Goal: Information Seeking & Learning: Learn about a topic

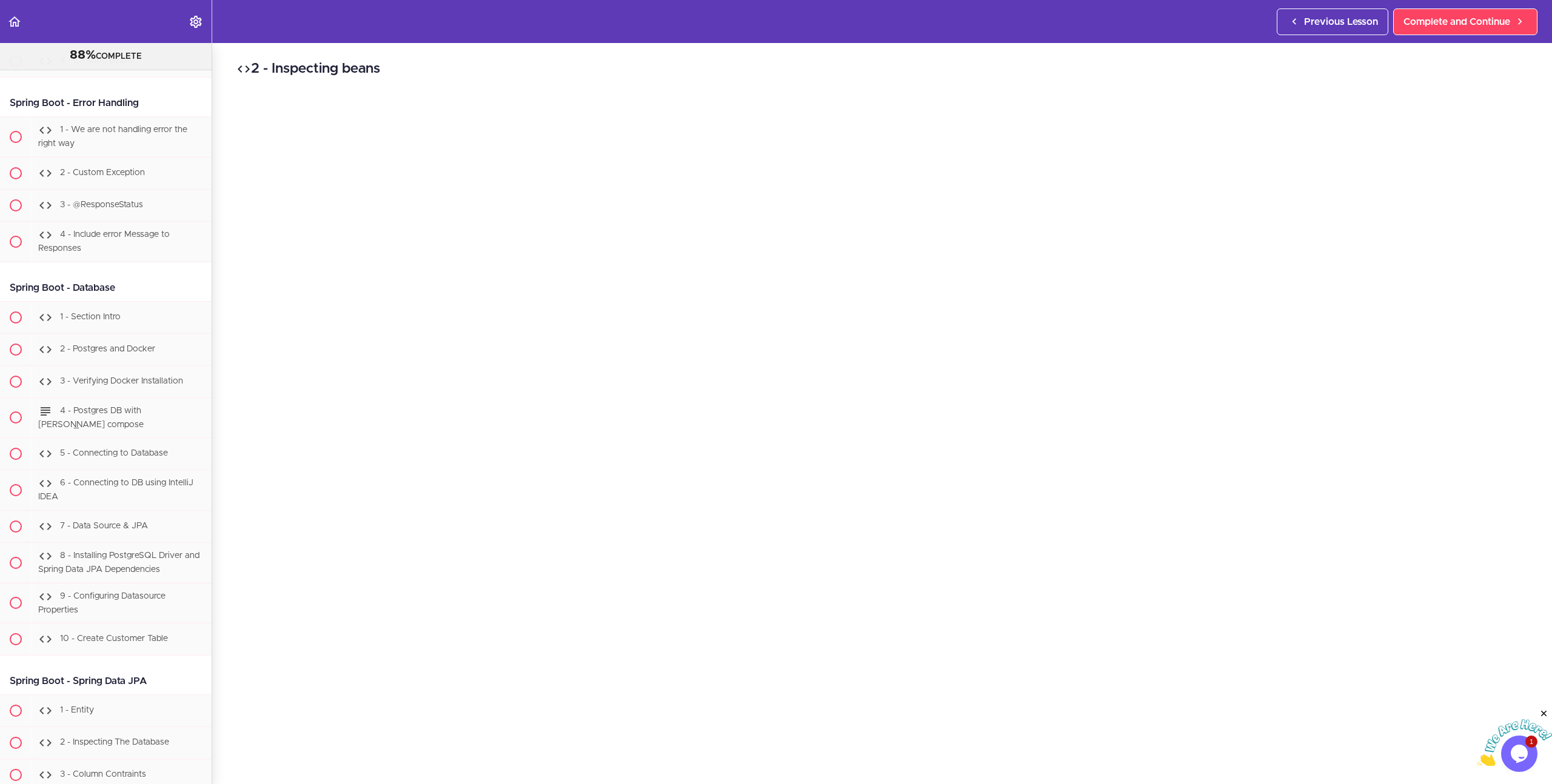
scroll to position [12951, 0]
click at [229, 185] on div "2 - Inspecting beans Complete and Continue 1 - Follow us on LinkedIn 2 - Subscr…" at bounding box center [882, 413] width 1340 height 741
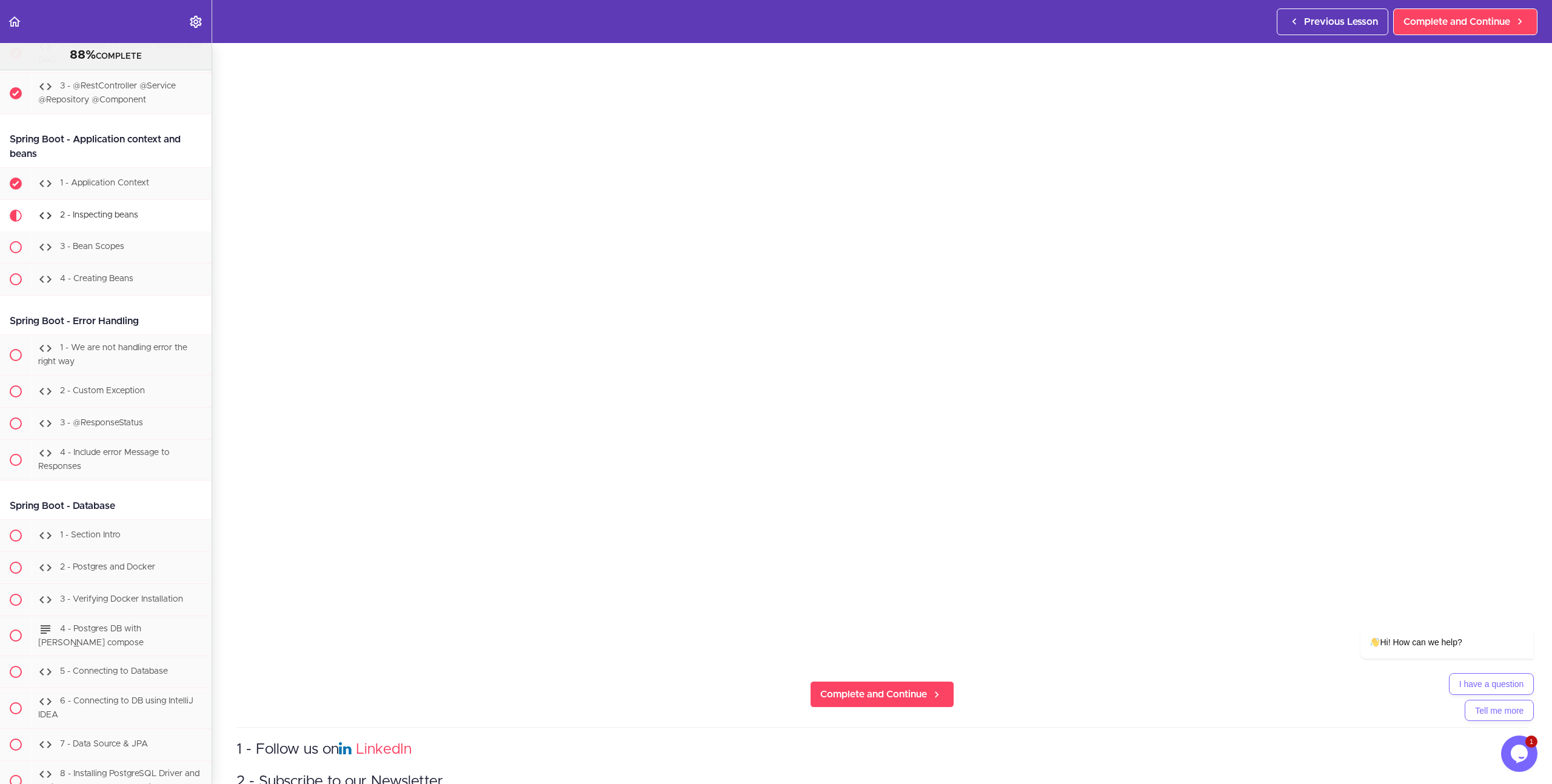
scroll to position [190, 0]
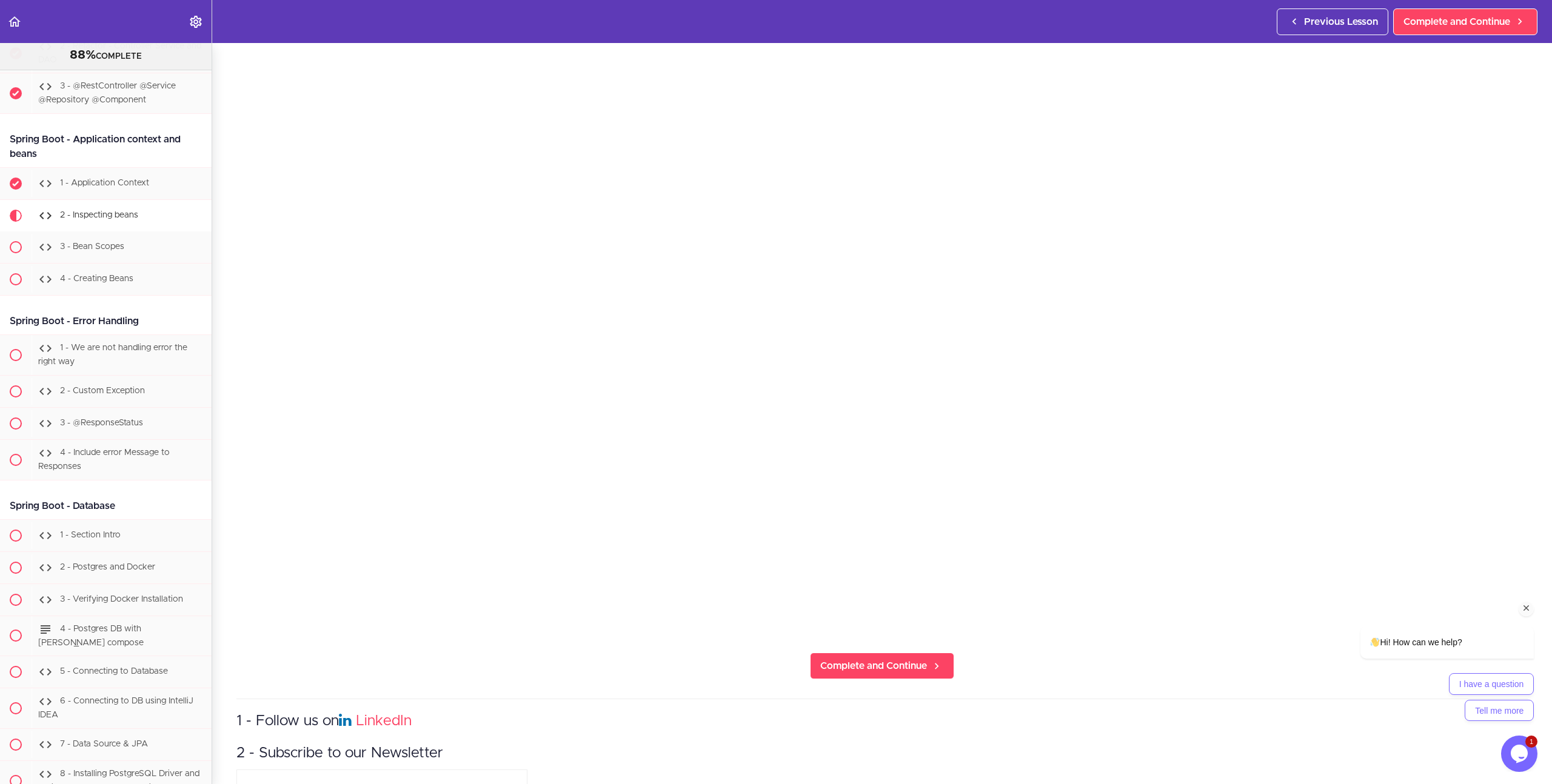
click at [1530, 611] on icon "Chat attention grabber" at bounding box center [1526, 608] width 11 height 11
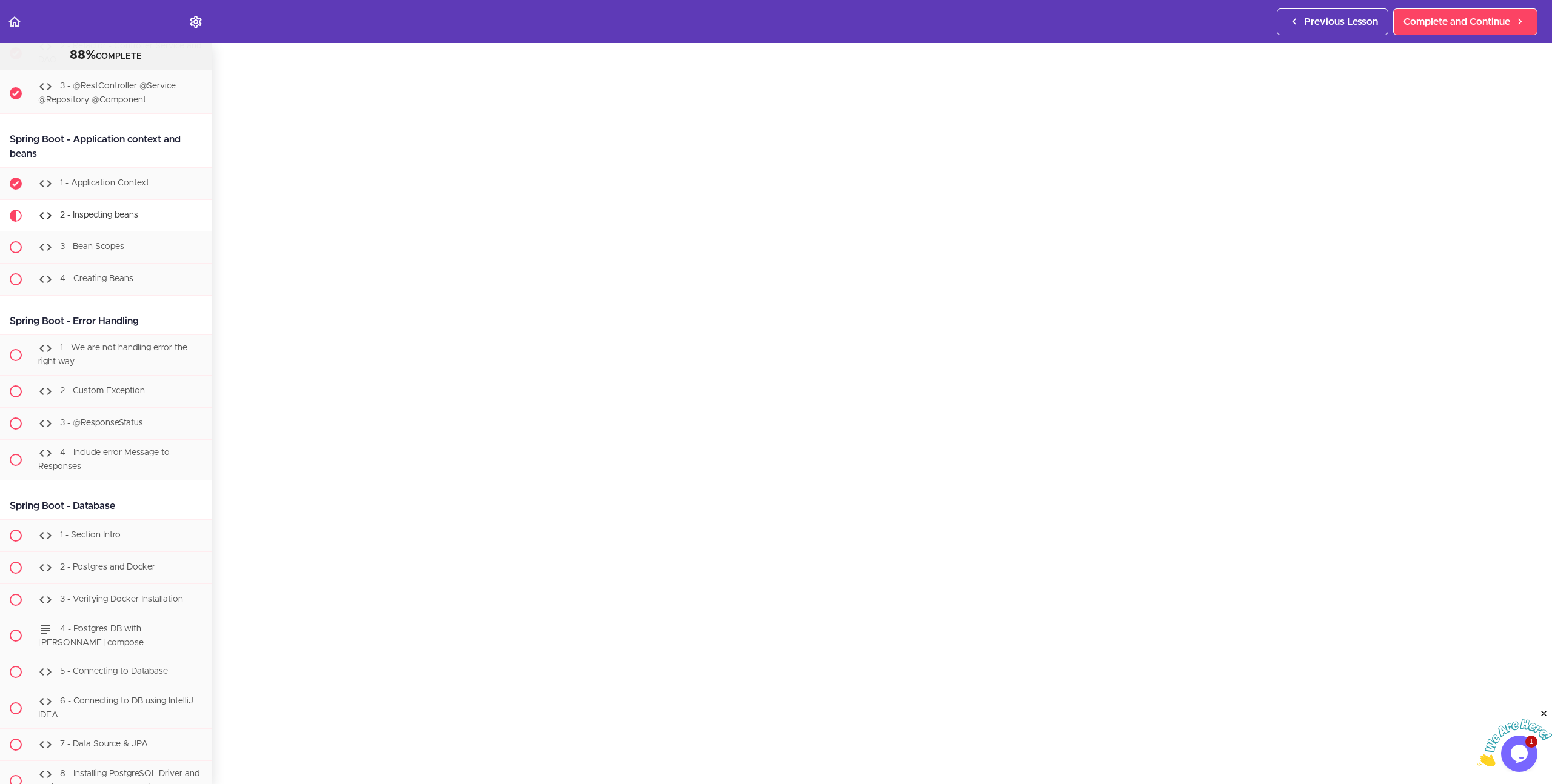
scroll to position [51, 0]
click at [1453, 17] on span "Complete and Continue" at bounding box center [1457, 22] width 107 height 15
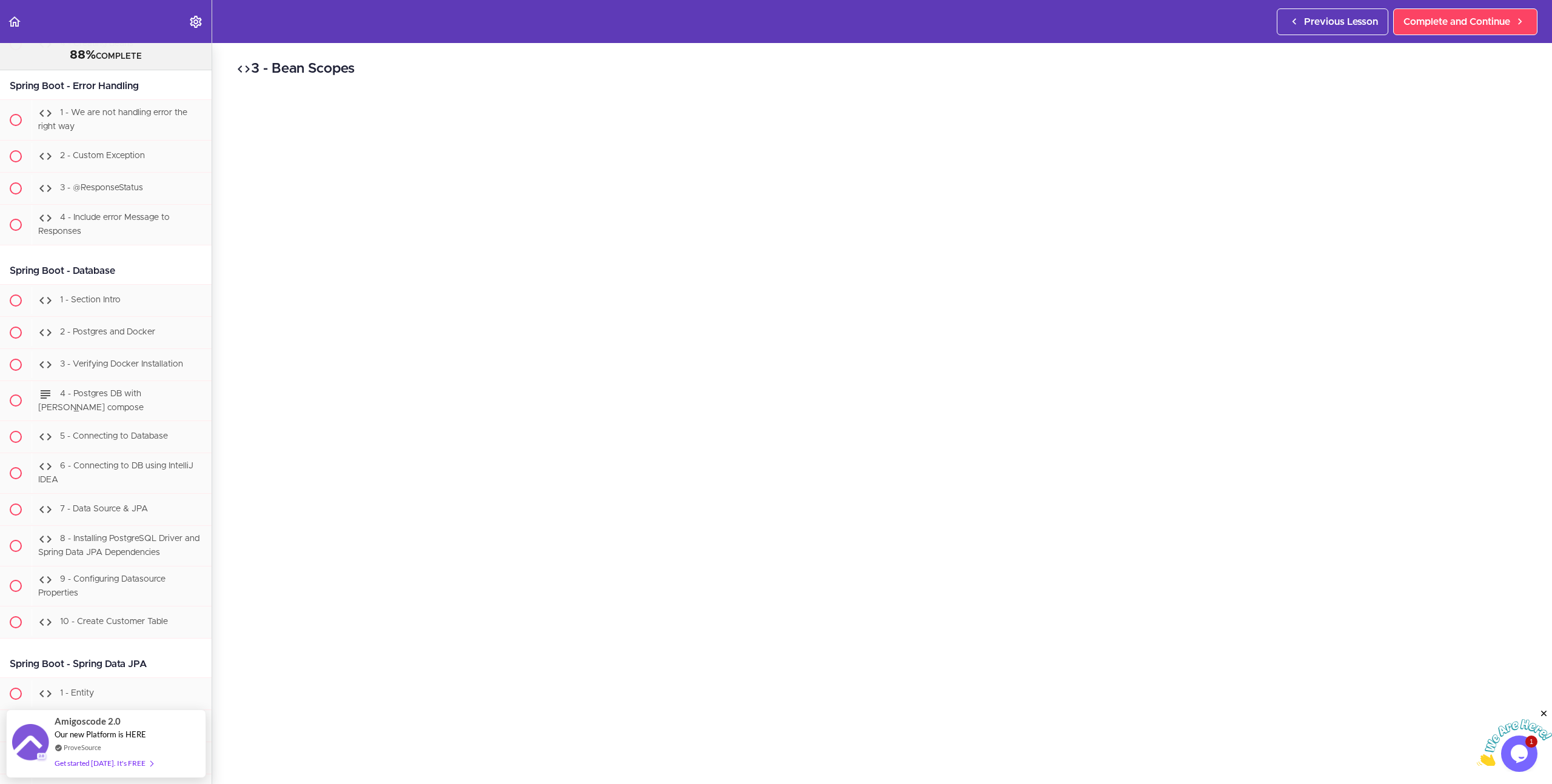
scroll to position [73, 0]
click at [1546, 713] on icon "Close" at bounding box center [1544, 714] width 11 height 11
click at [282, 758] on section "Java Master Class 88% COMPLETE Course Intro 1 - Intro 2 - Practice Practice Pra…" at bounding box center [776, 413] width 1552 height 741
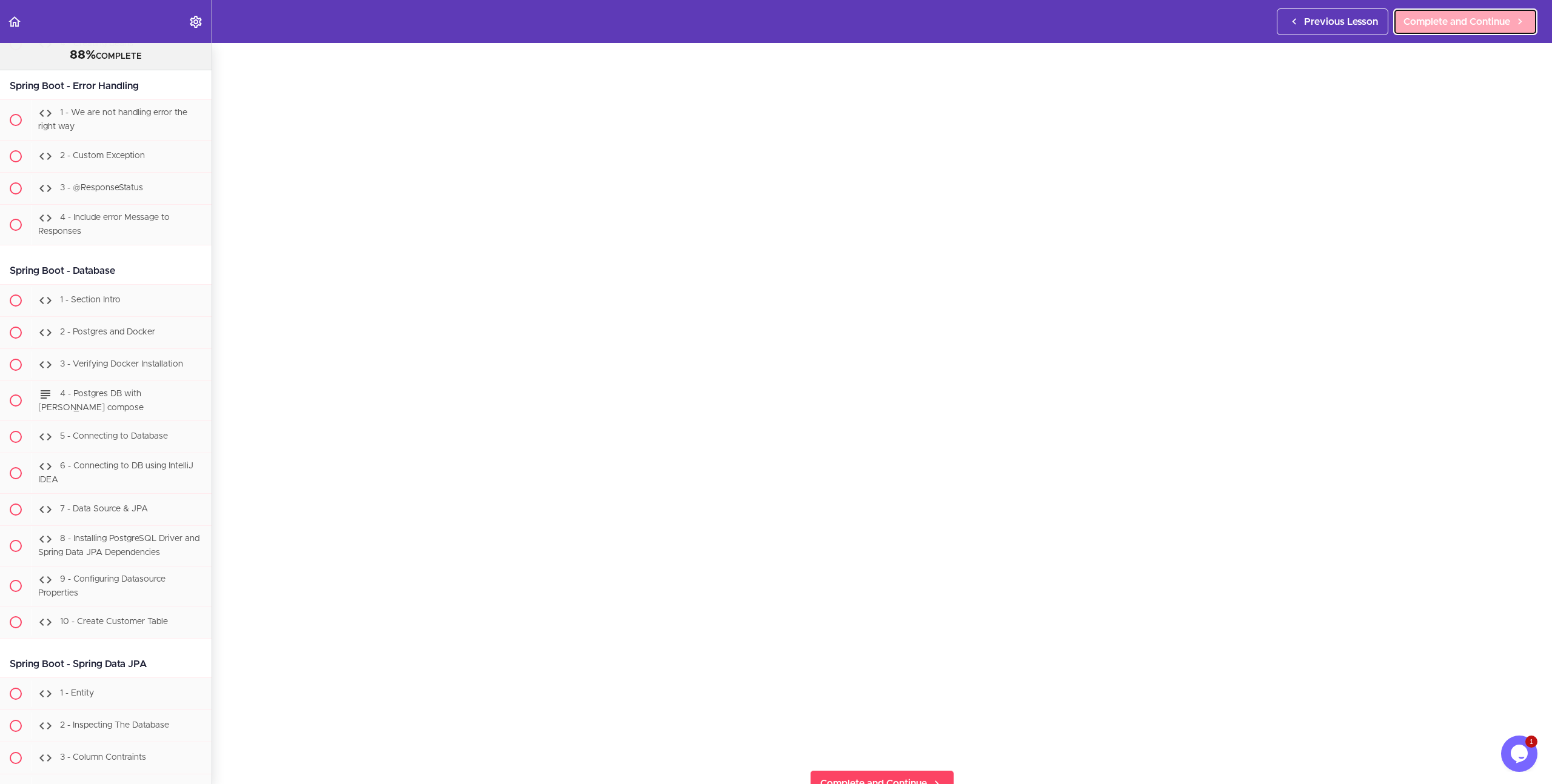
click at [1451, 12] on link "Complete and Continue" at bounding box center [1465, 22] width 144 height 26
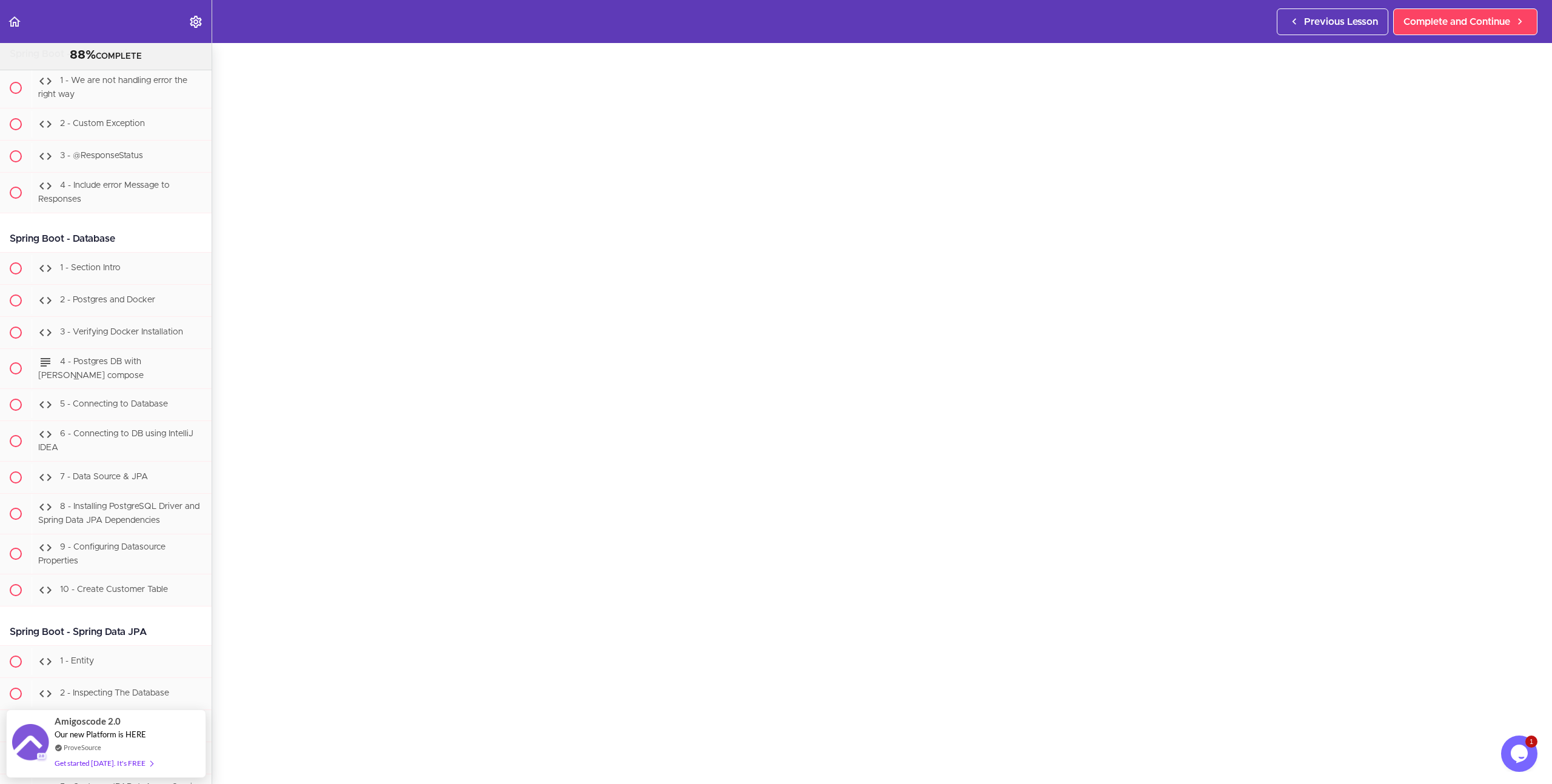
scroll to position [70, 0]
click at [227, 753] on section "Java Master Class 88% COMPLETE Course Intro 1 - Intro 2 - Practice Practice Pra…" at bounding box center [776, 413] width 1552 height 741
click at [229, 705] on div "4 - Creating Beans Complete and Continue 1 - Follow us on LinkedIn 2 - Subscrib…" at bounding box center [882, 344] width 1340 height 741
click at [232, 621] on div "4 - Creating Beans Complete and Continue 1 - Follow us on LinkedIn 2 - Subscrib…" at bounding box center [882, 344] width 1340 height 741
click at [232, 740] on section "Java Master Class 88% COMPLETE Course Intro 1 - Intro 2 - Practice Practice Pra…" at bounding box center [776, 413] width 1552 height 741
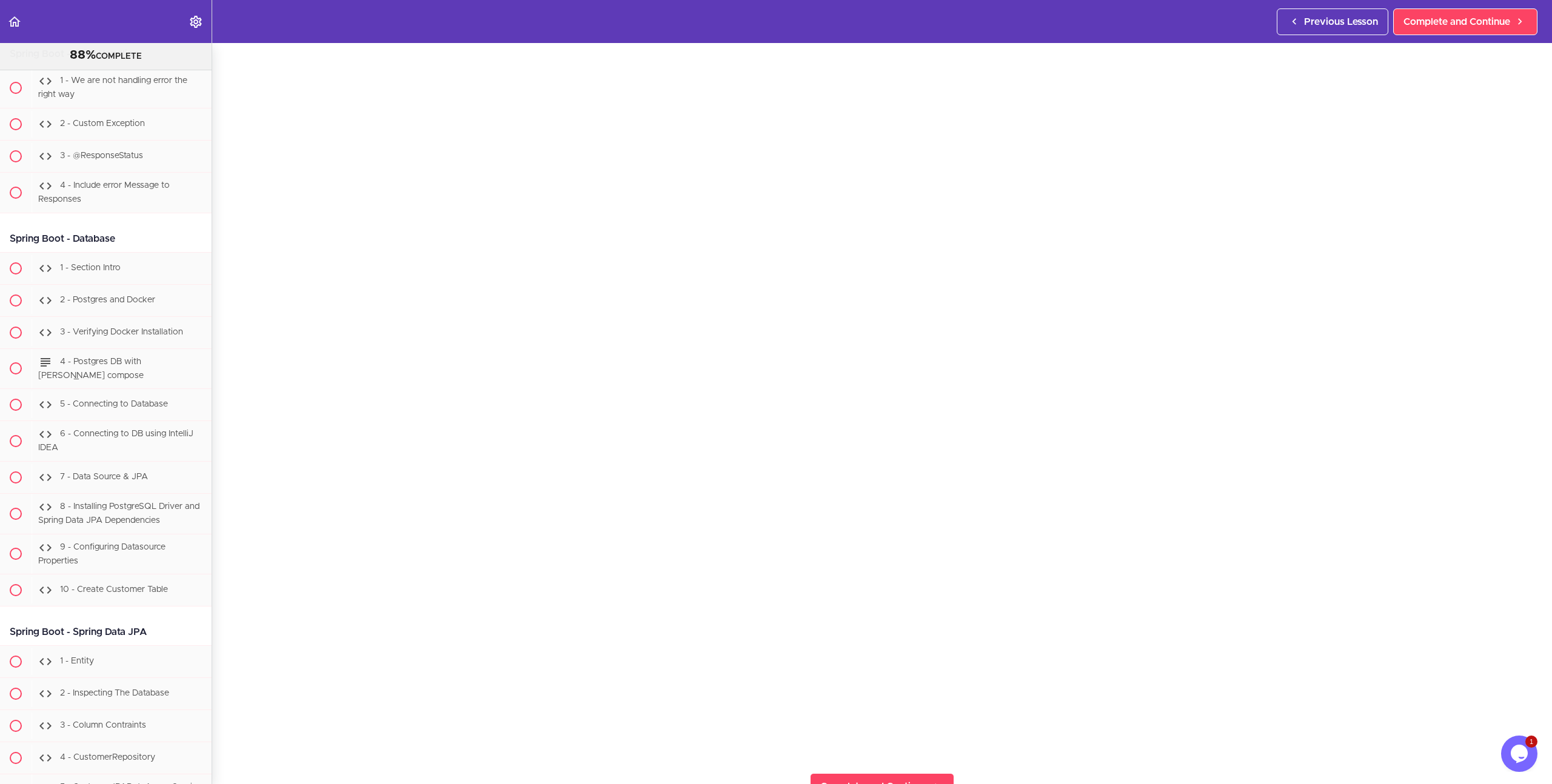
click at [227, 719] on section "Java Master Class 88% COMPLETE Course Intro 1 - Intro 2 - Practice Practice Pra…" at bounding box center [776, 413] width 1552 height 741
click at [225, 729] on section "Java Master Class 88% COMPLETE Course Intro 1 - Intro 2 - Practice Practice Pra…" at bounding box center [776, 413] width 1552 height 741
click at [1123, 29] on header "Autoplay Autocomplete Previous Lesson Complete and Continue" at bounding box center [776, 22] width 1552 height 43
click at [1445, 25] on span "Complete and Continue" at bounding box center [1457, 22] width 107 height 15
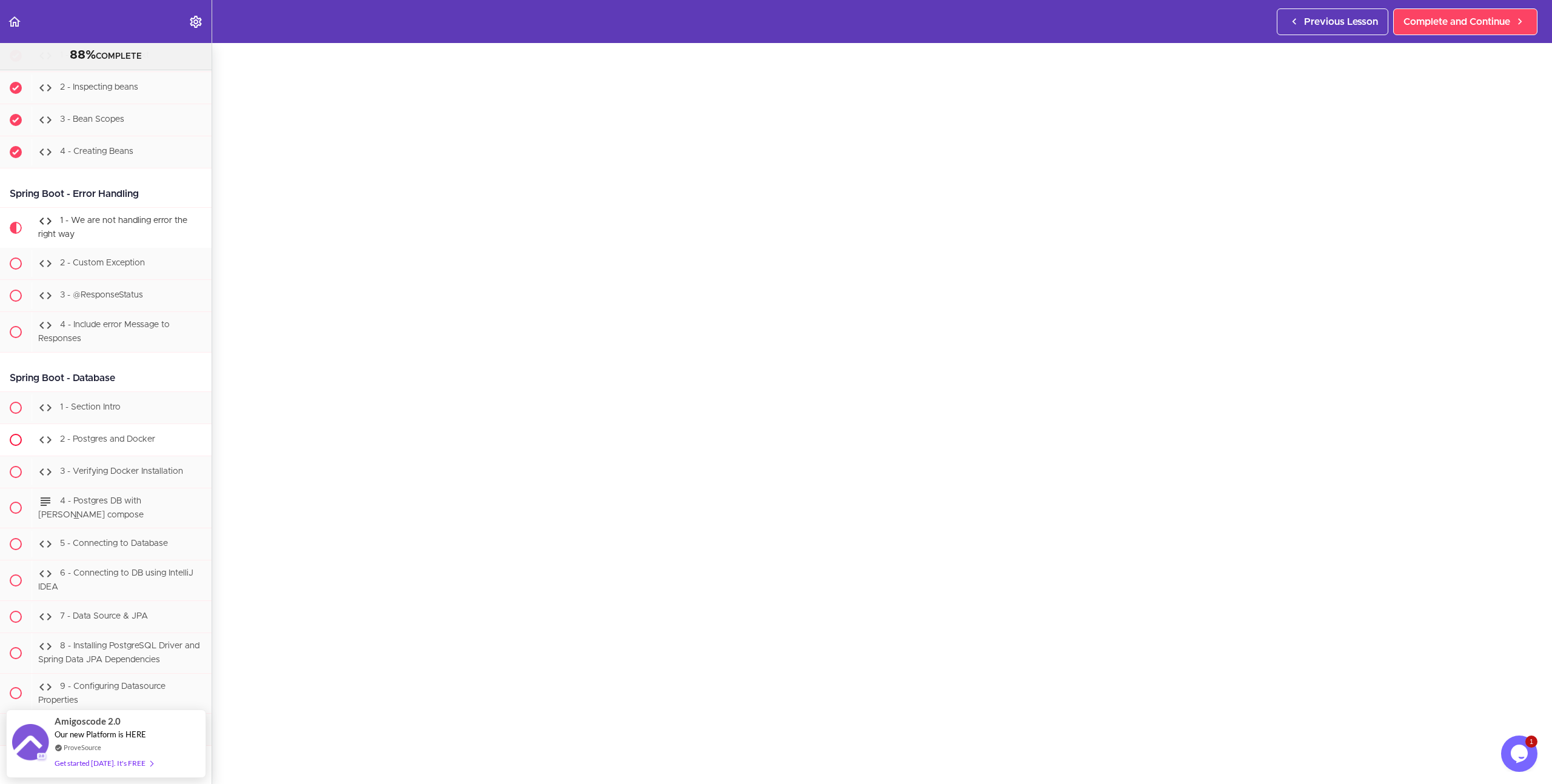
scroll to position [12854, 0]
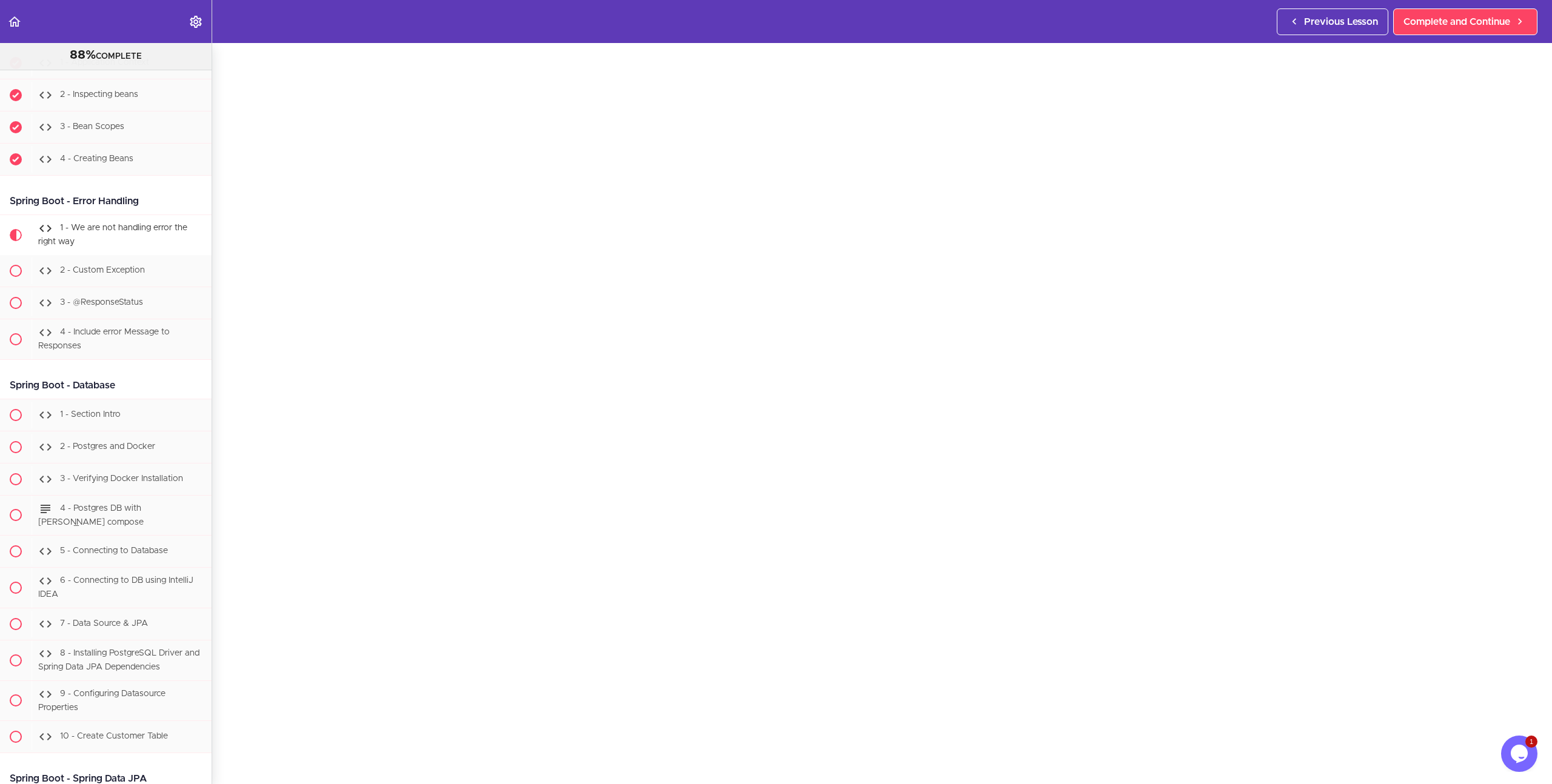
click at [1191, 28] on header "Autoplay Autocomplete Previous Lesson Complete and Continue" at bounding box center [776, 22] width 1552 height 43
click at [1430, 24] on span "Complete and Continue" at bounding box center [1457, 22] width 107 height 15
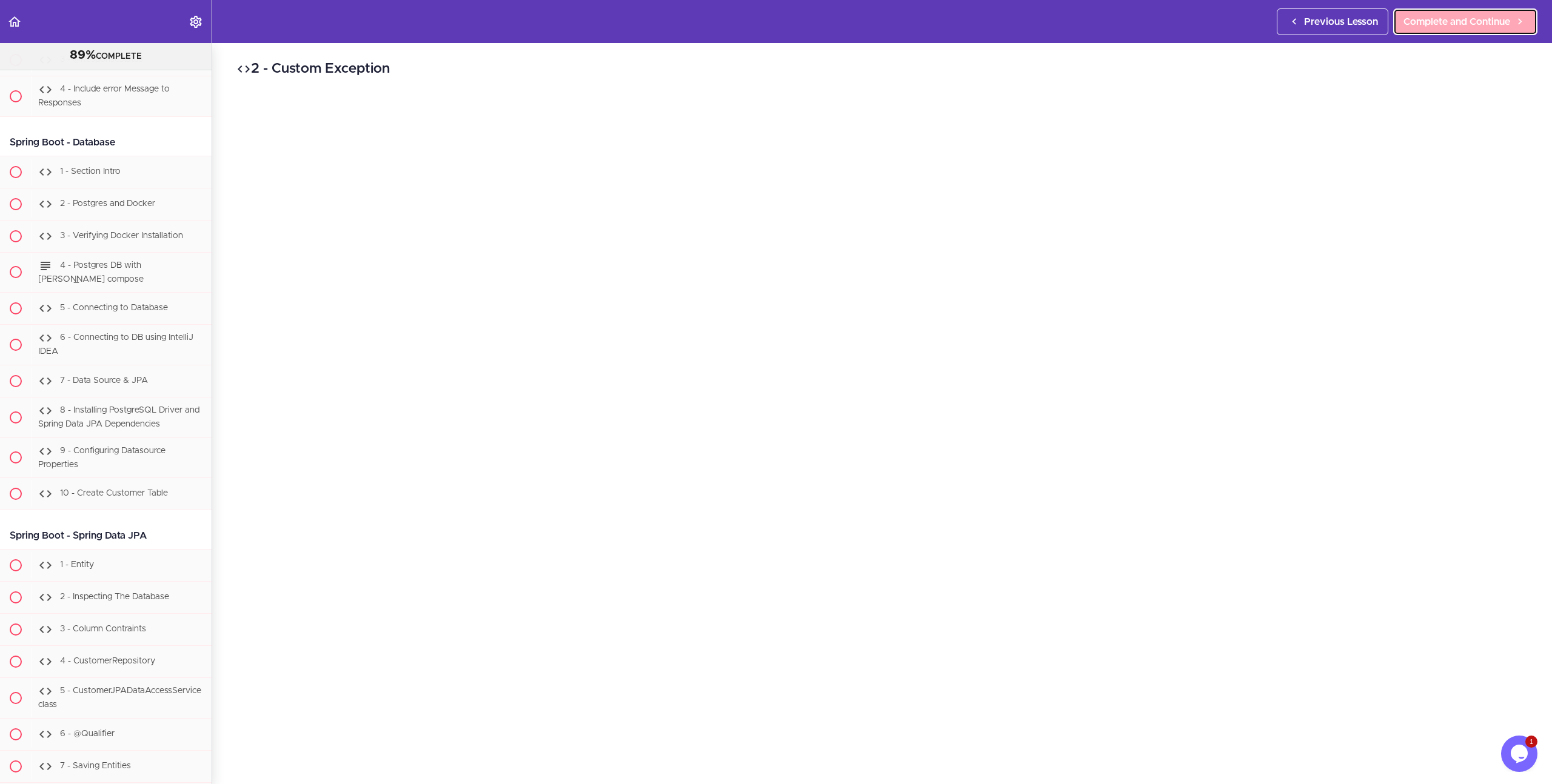
scroll to position [13112, 0]
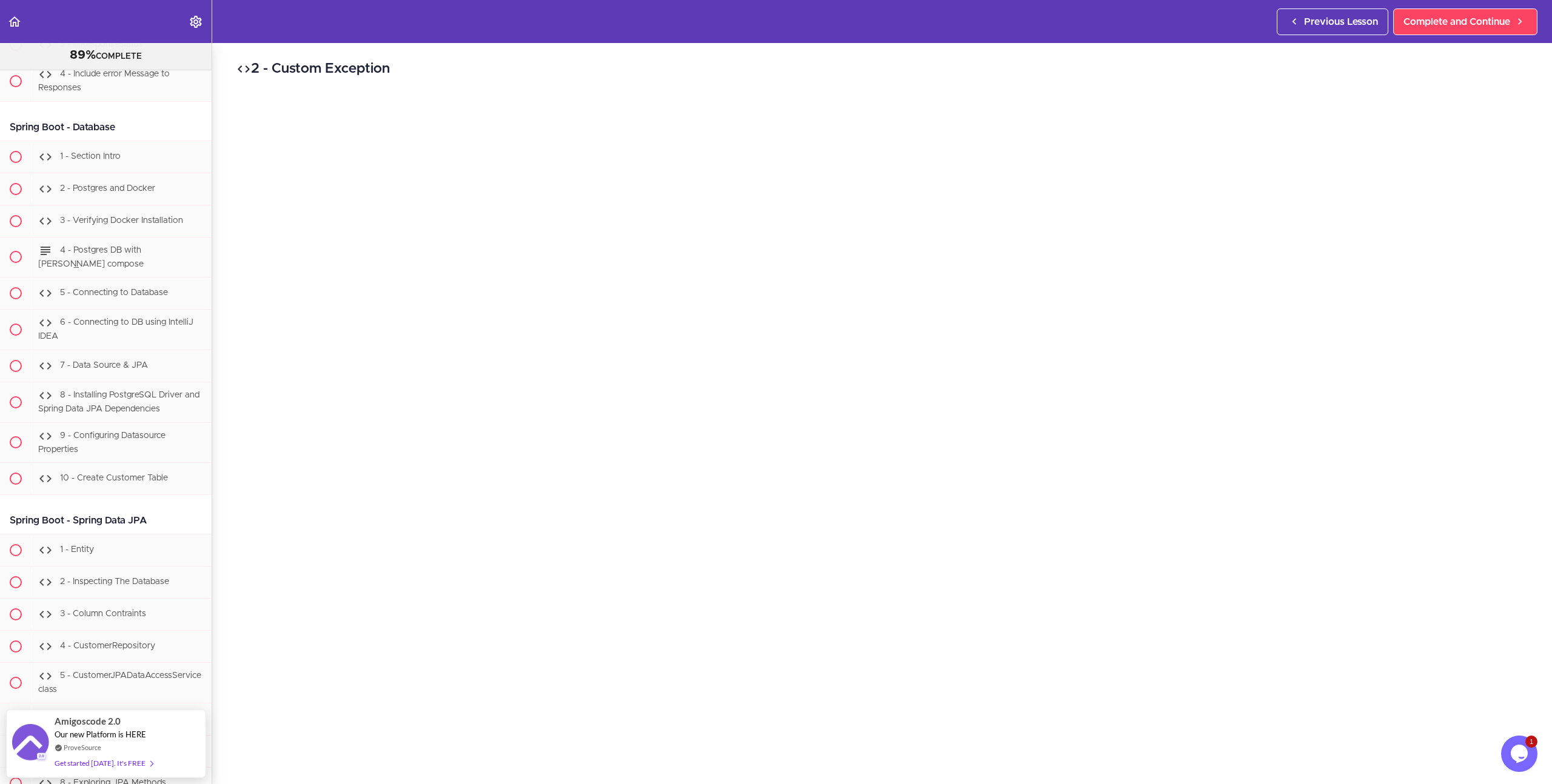
click at [891, 70] on h2 "2 - Custom Exception" at bounding box center [881, 69] width 1291 height 21
click at [1531, 361] on div "2 - Custom Exception Complete and Continue 1 - Follow us on LinkedIn 2 - Subscr…" at bounding box center [882, 363] width 1340 height 741
click at [229, 756] on section "Java Master Class 89% COMPLETE Course Intro 1 - Intro 2 - Practice Practice Pra…" at bounding box center [776, 413] width 1552 height 741
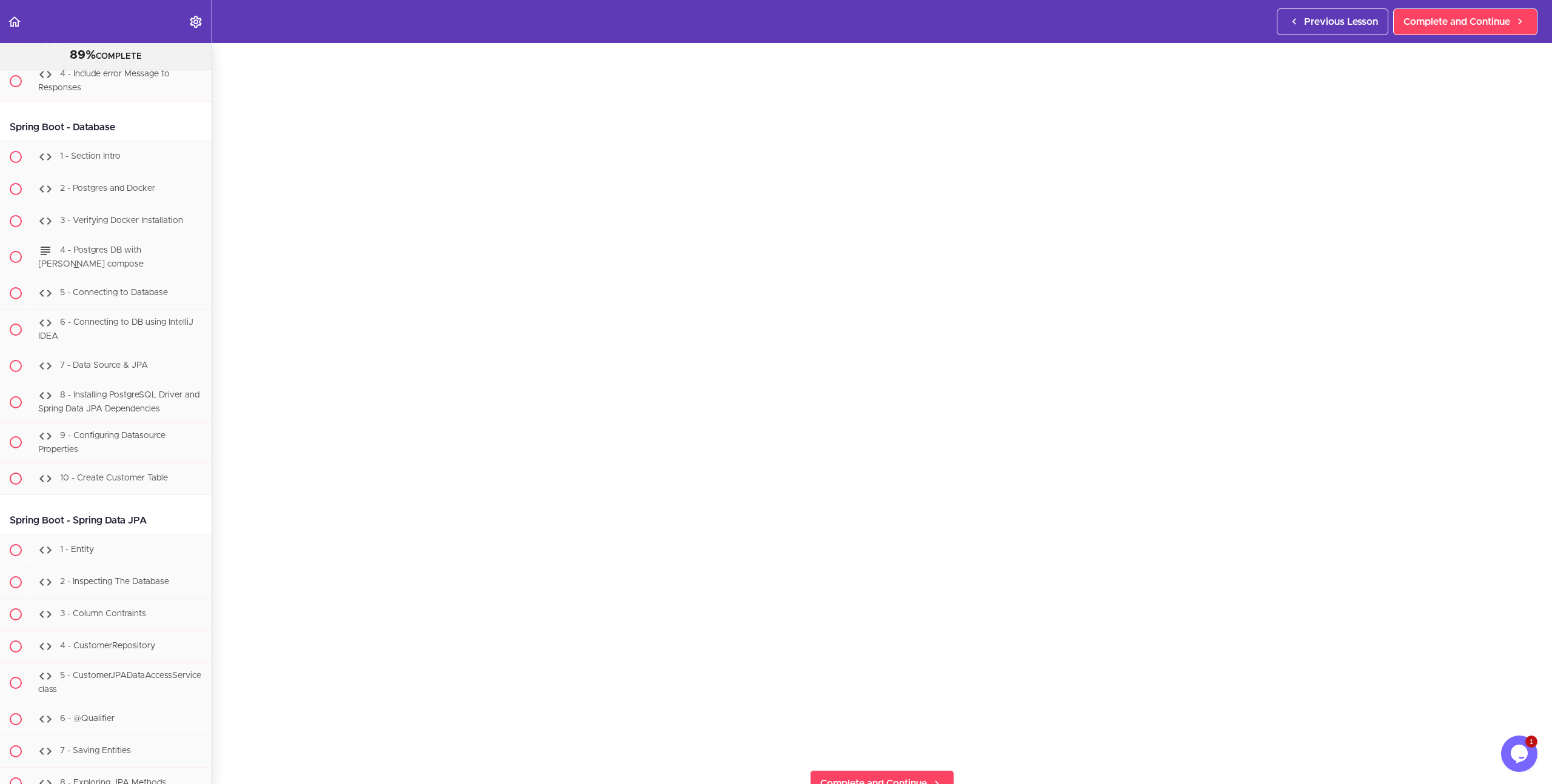
click at [239, 767] on section "Java Master Class 89% COMPLETE Course Intro 1 - Intro 2 - Practice Practice Pra…" at bounding box center [776, 413] width 1552 height 741
click at [227, 730] on section "Java Master Class 89% COMPLETE Course Intro 1 - Intro 2 - Practice Practice Pra…" at bounding box center [776, 413] width 1552 height 741
click at [222, 748] on section "Java Master Class 89% COMPLETE Course Intro 1 - Intro 2 - Practice Practice Pra…" at bounding box center [776, 413] width 1552 height 741
click at [220, 248] on div "2 - Custom Exception Complete and Continue 1 - Follow us on LinkedIn 2 - Subscr…" at bounding box center [882, 364] width 1340 height 741
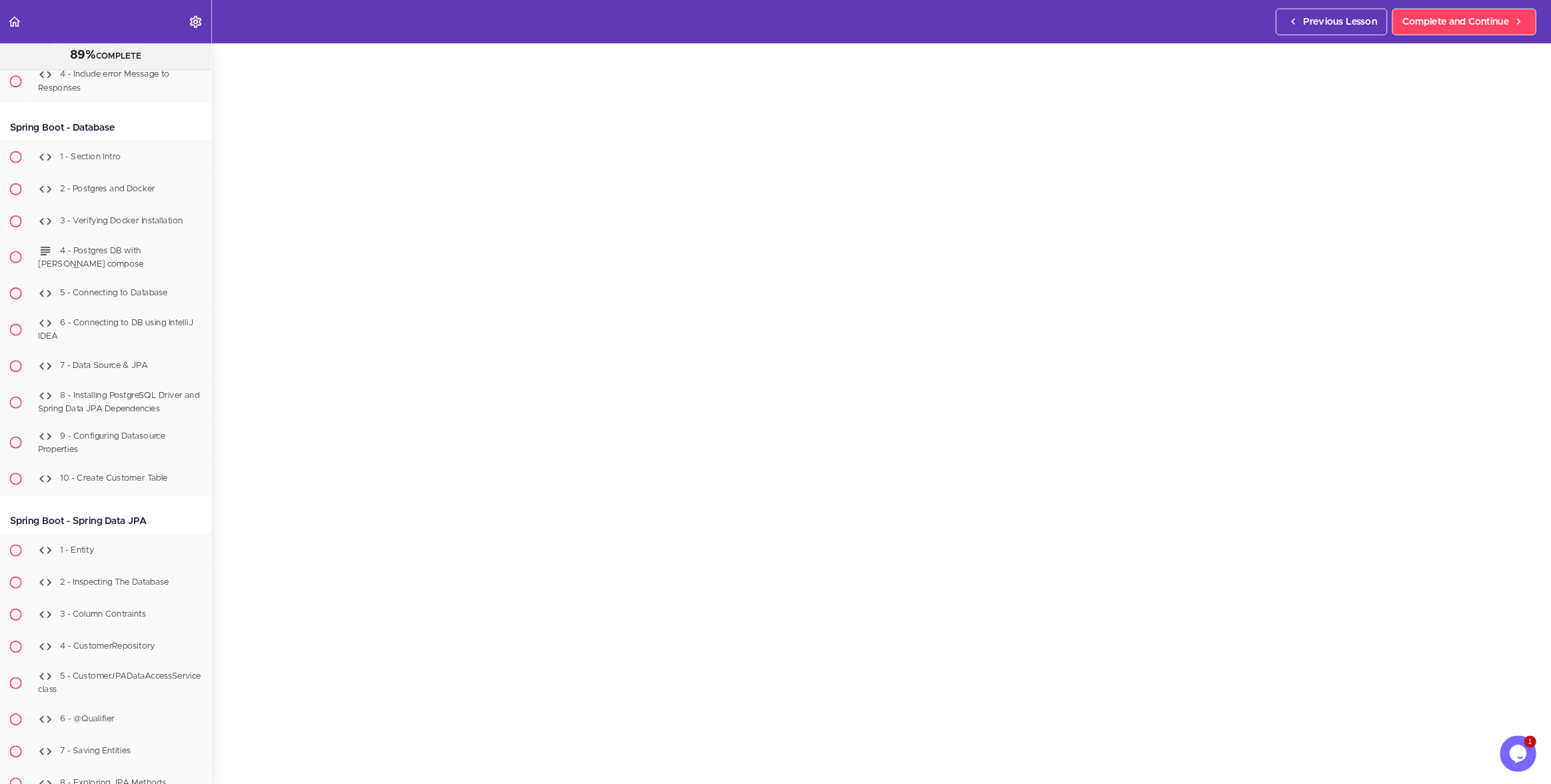
scroll to position [14422, 0]
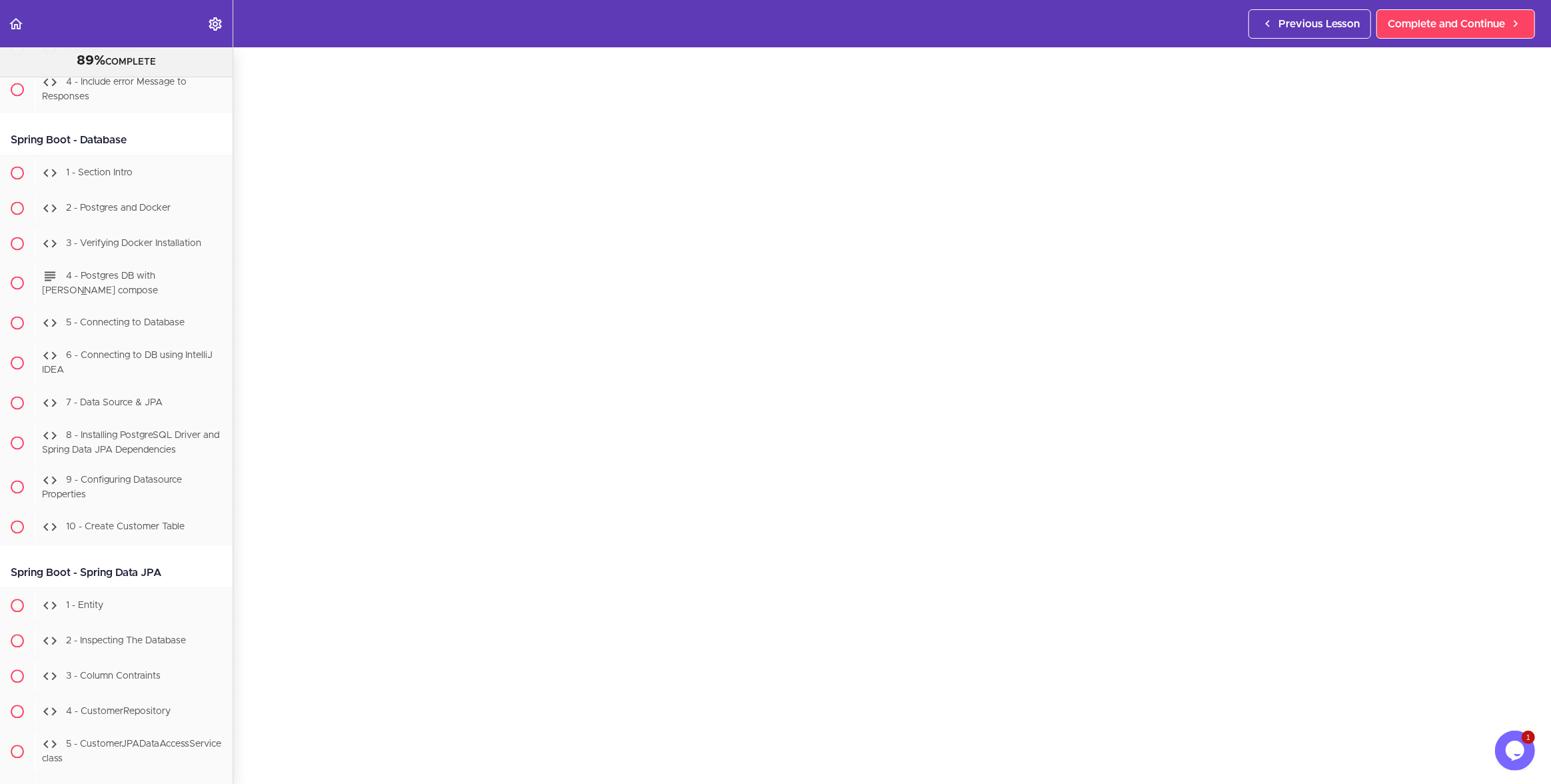
click at [238, 248] on div "2 - Custom Exception Complete and Continue 1 - Follow us on LinkedIn 2 - Subscr…" at bounding box center [892, 361] width 1318 height 737
click at [247, 265] on div "2 - Custom Exception Complete and Continue 1 - Follow us on LinkedIn 2 - Subscr…" at bounding box center [892, 360] width 1318 height 737
click at [248, 705] on div "2 - Custom Exception Complete and Continue 1 - Follow us on LinkedIn 2 - Subscr…" at bounding box center [892, 360] width 1318 height 737
click at [248, 697] on div "2 - Custom Exception Complete and Continue 1 - Follow us on LinkedIn 2 - Subscr…" at bounding box center [892, 360] width 1318 height 737
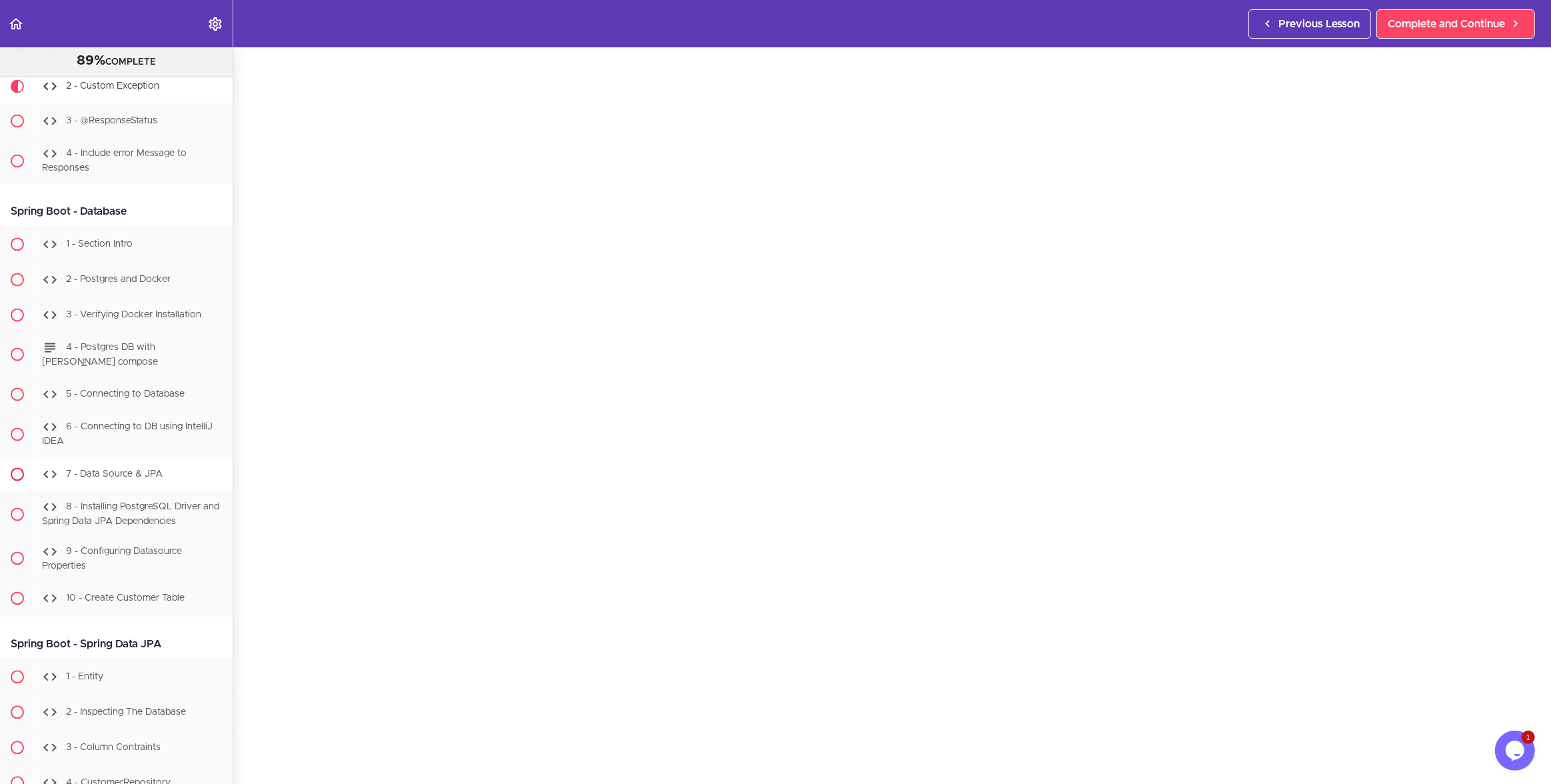
scroll to position [14341, 0]
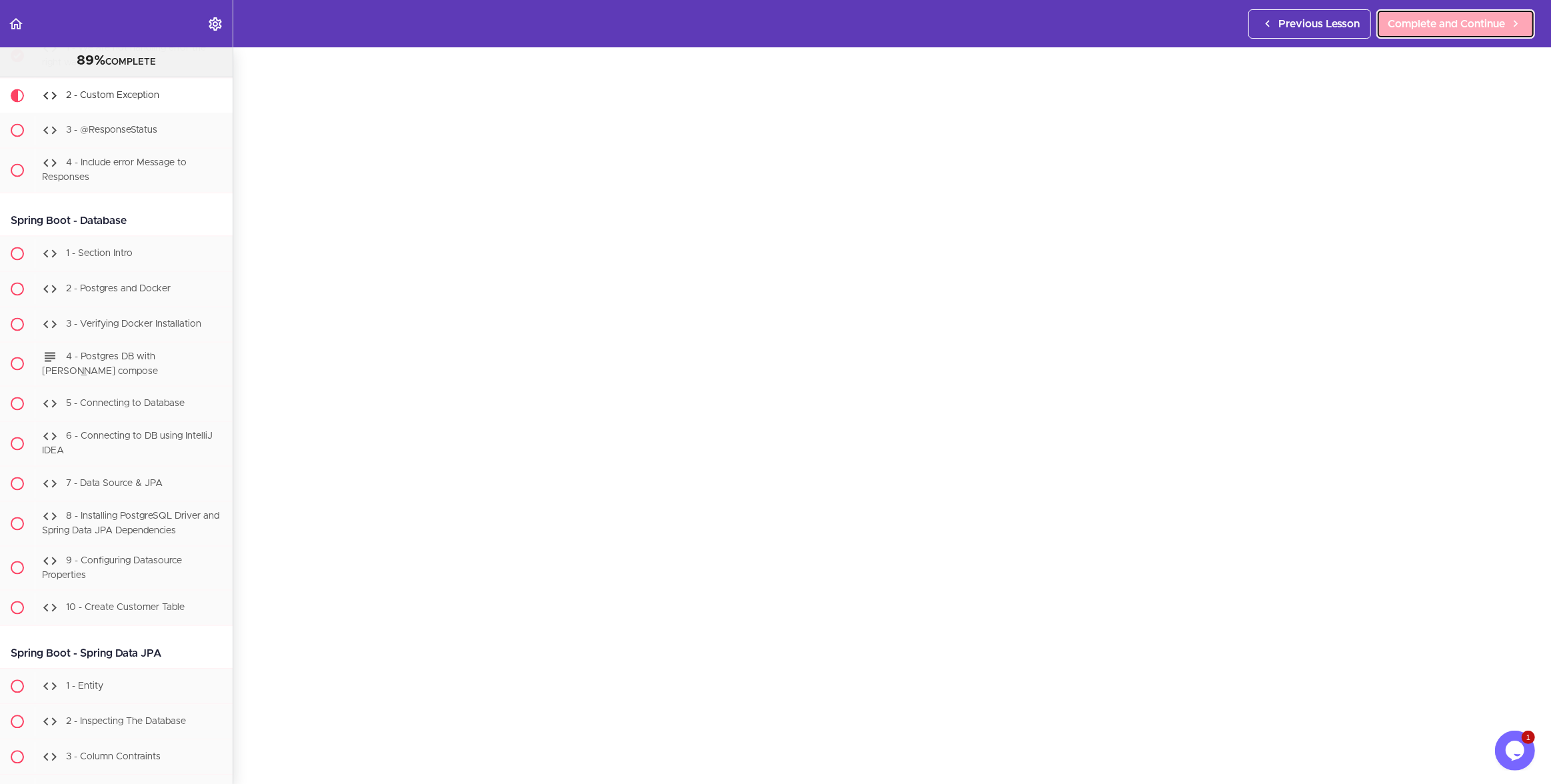
click at [1413, 21] on span "Complete and Continue" at bounding box center [1446, 25] width 117 height 16
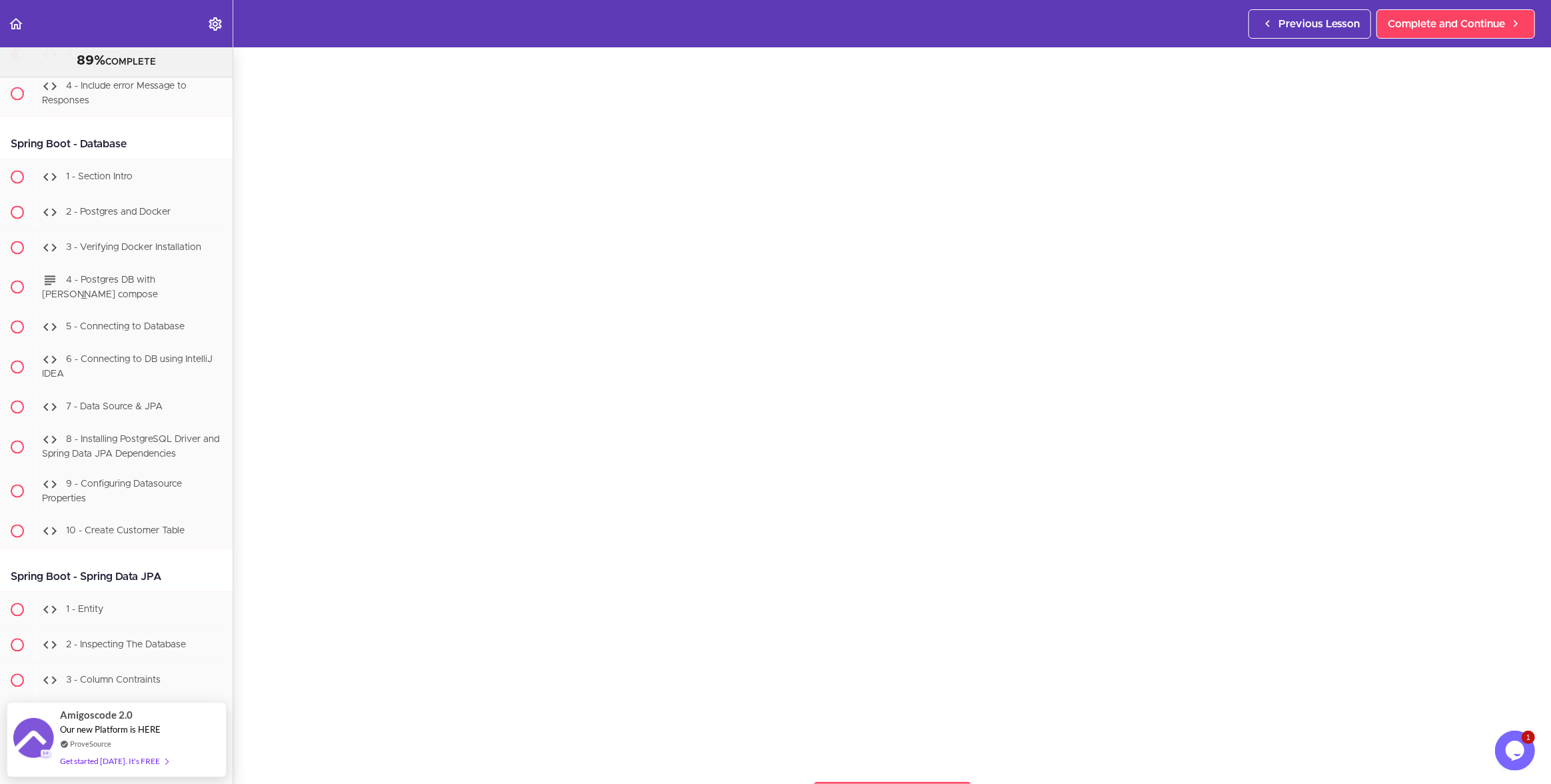
scroll to position [58, 0]
click at [245, 720] on section "Java Master Class 89% COMPLETE Course Intro 1 - Intro 2 - Practice Practice Pra…" at bounding box center [775, 415] width 1551 height 737
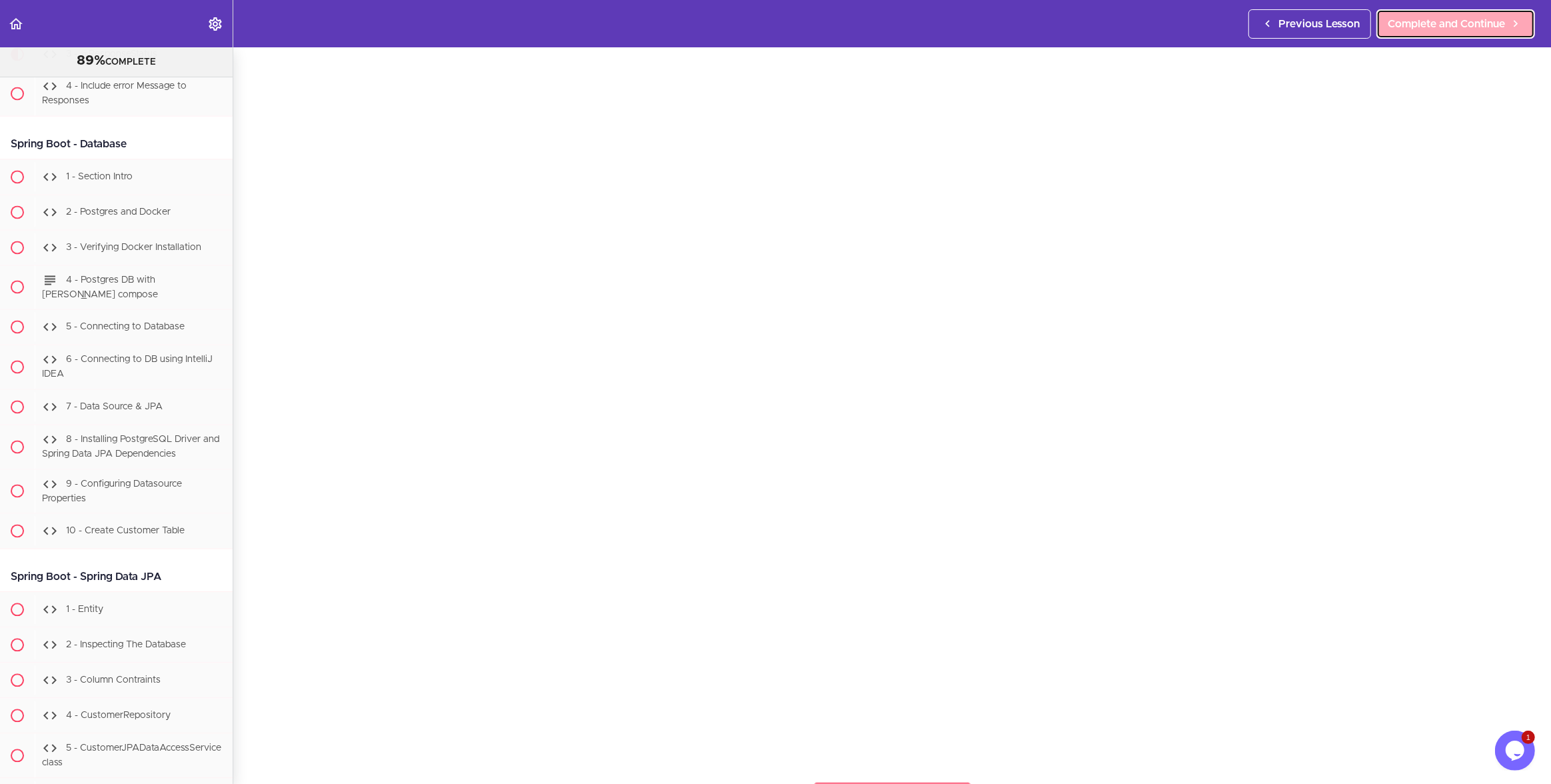
click at [1464, 27] on span "Complete and Continue" at bounding box center [1446, 25] width 117 height 16
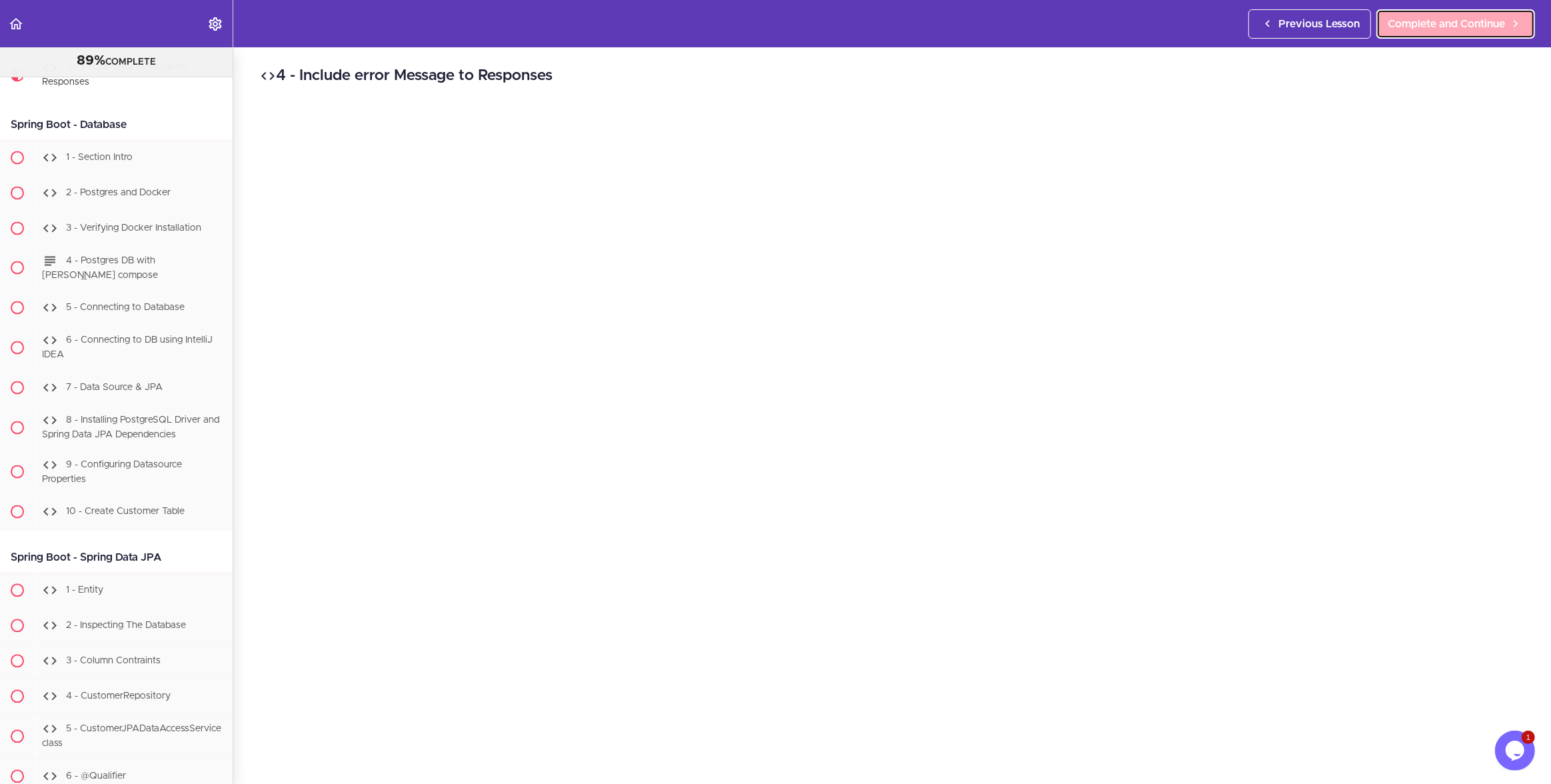
scroll to position [14453, 0]
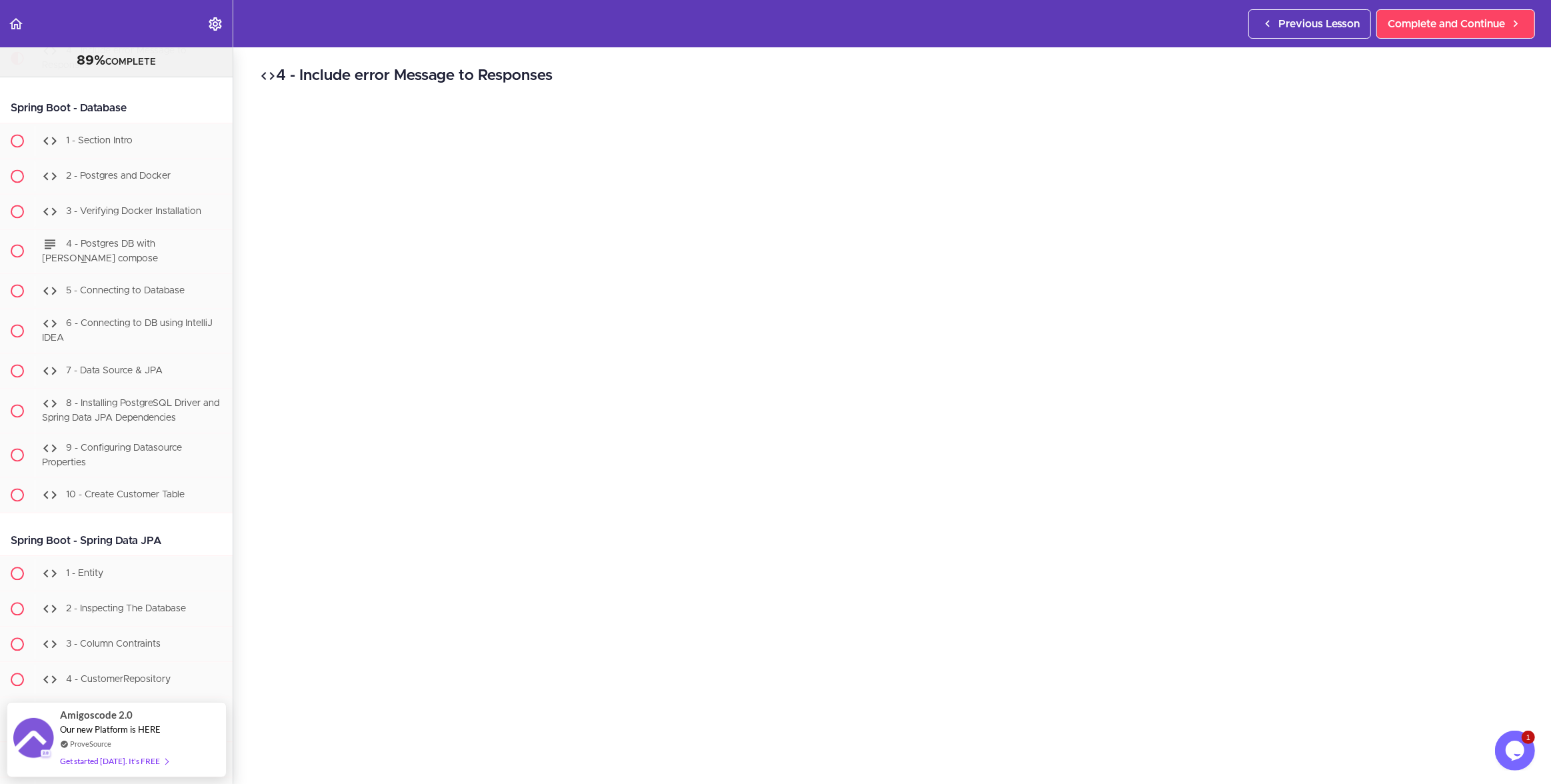
click at [1110, 74] on h2 "4 - Include error Message to Responses" at bounding box center [892, 76] width 1265 height 23
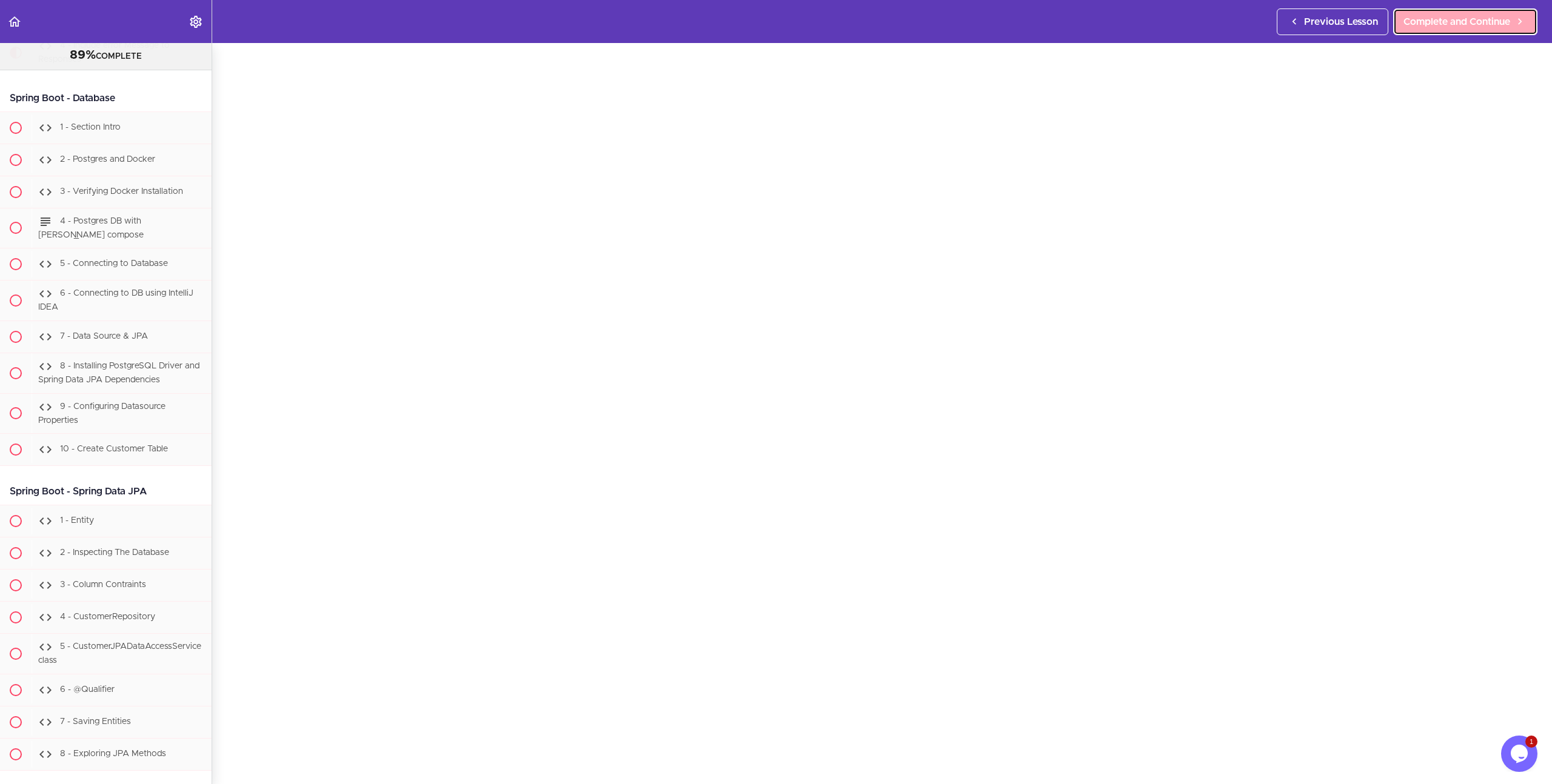
click at [1442, 25] on span "Complete and Continue" at bounding box center [1457, 22] width 107 height 15
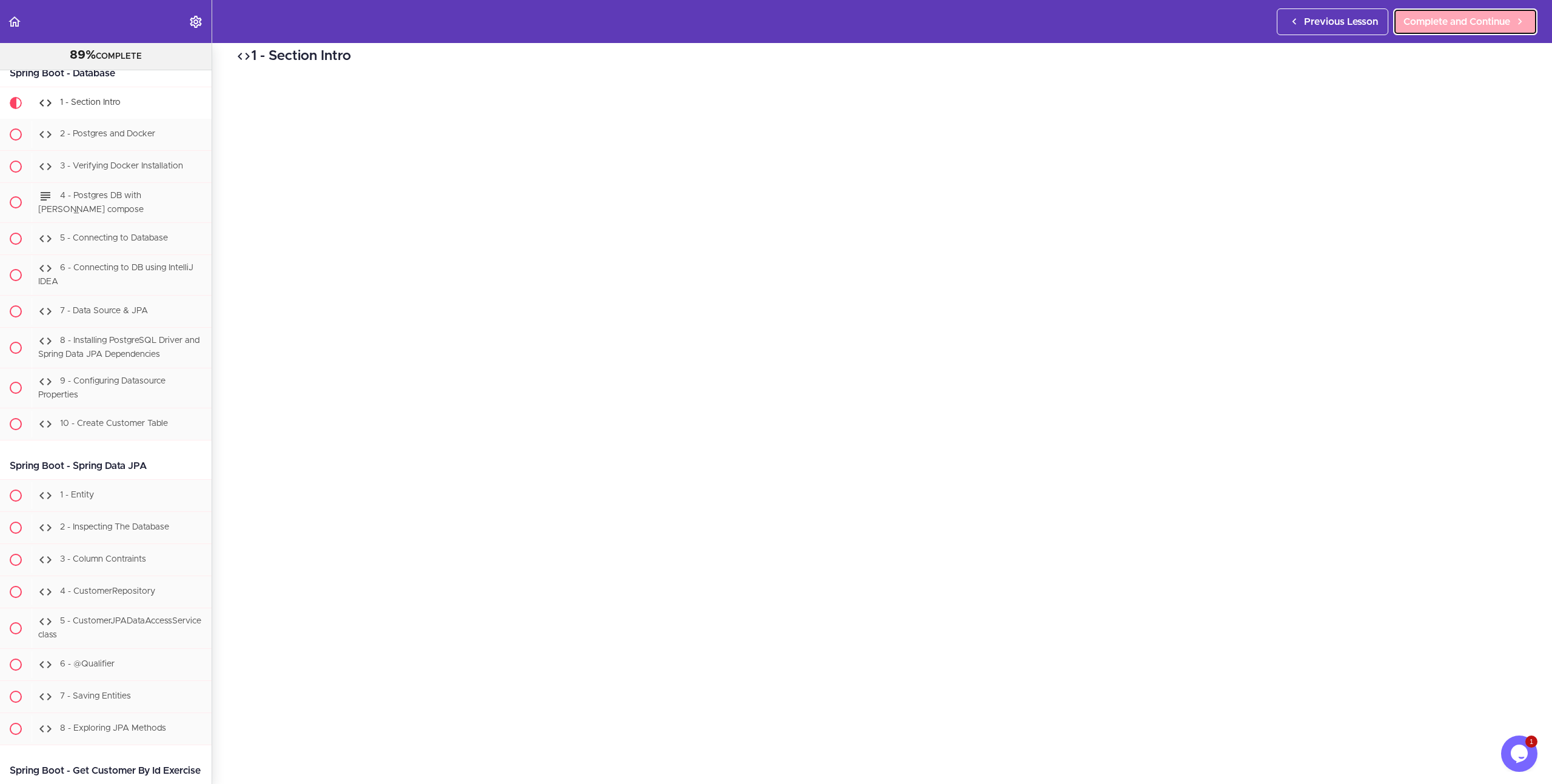
scroll to position [13257, 0]
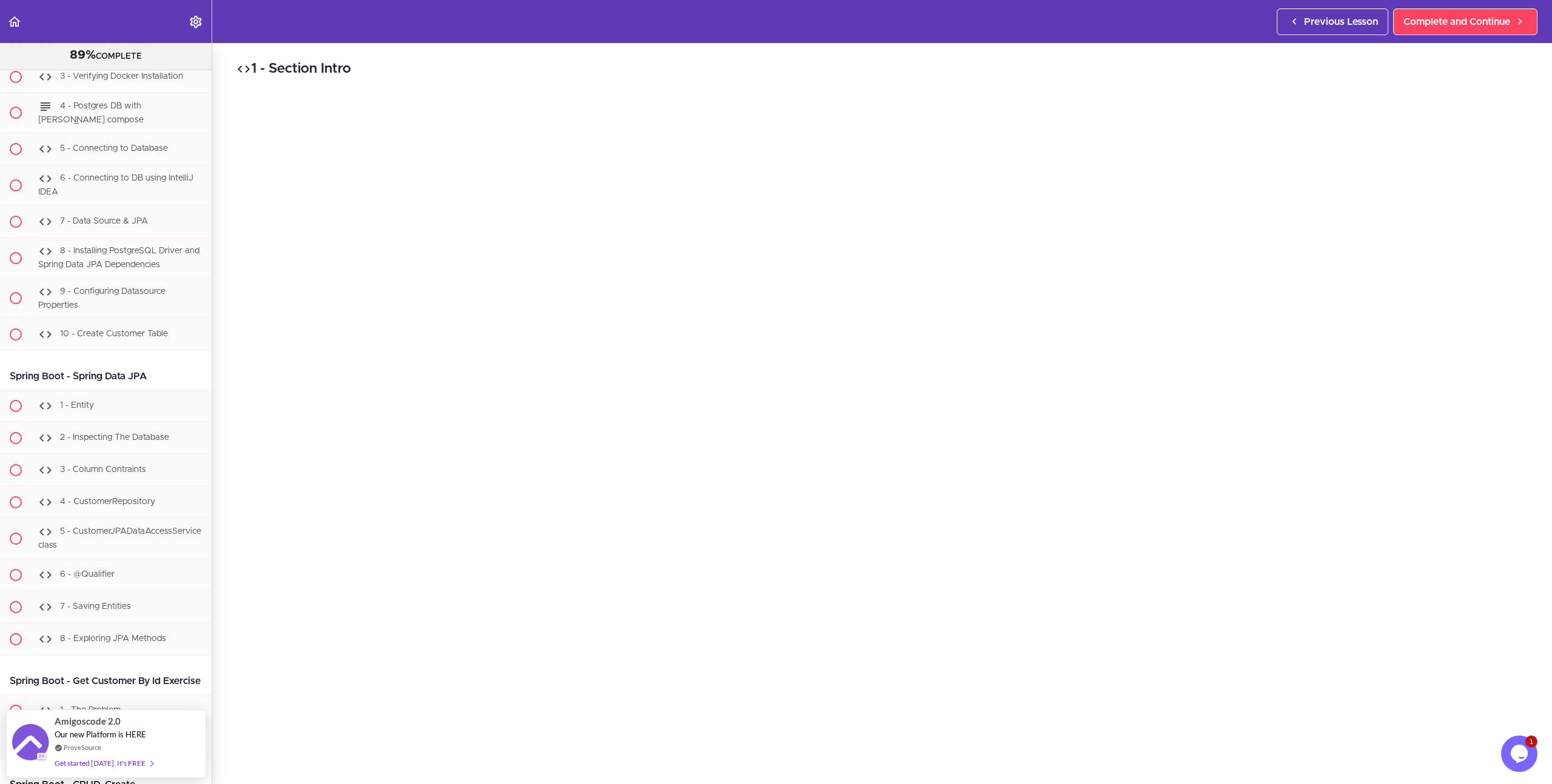
click at [1536, 117] on div "1 - Section Intro Complete and Continue 1 - Follow us on LinkedIn 2 - Subscribe…" at bounding box center [882, 413] width 1340 height 741
click at [835, 57] on div "1 - Section Intro Complete and Continue 1 - Follow us on LinkedIn 2 - Subscribe…" at bounding box center [882, 413] width 1340 height 741
click at [1539, 224] on div "1 - Section Intro Complete and Continue 1 - Follow us on LinkedIn 2 - Subscribe…" at bounding box center [882, 363] width 1340 height 741
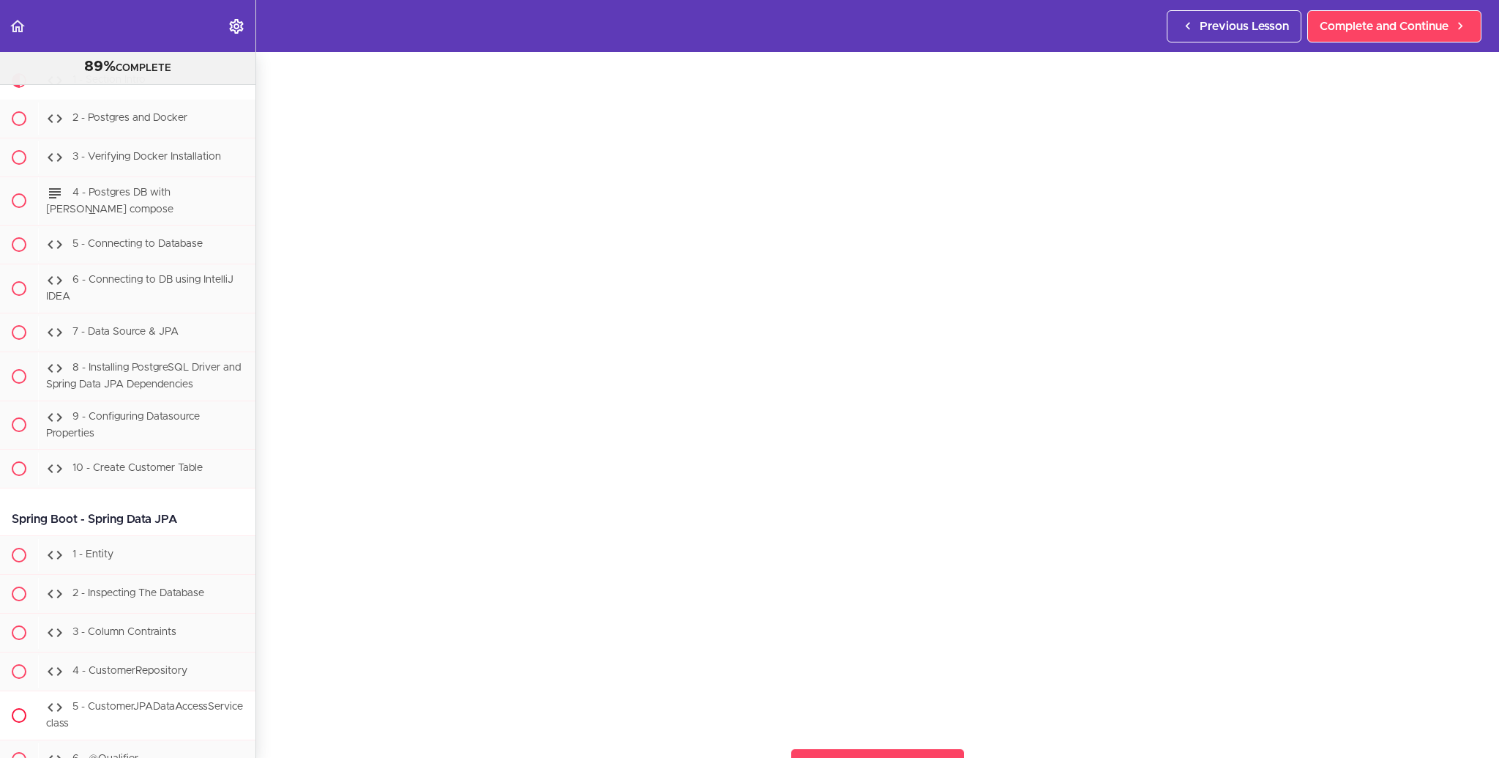
scroll to position [15942, 0]
click at [1062, 733] on section "Java Master Class 89% COMPLETE Course Intro 1 - Intro 2 - Practice Practice Pra…" at bounding box center [749, 405] width 1499 height 706
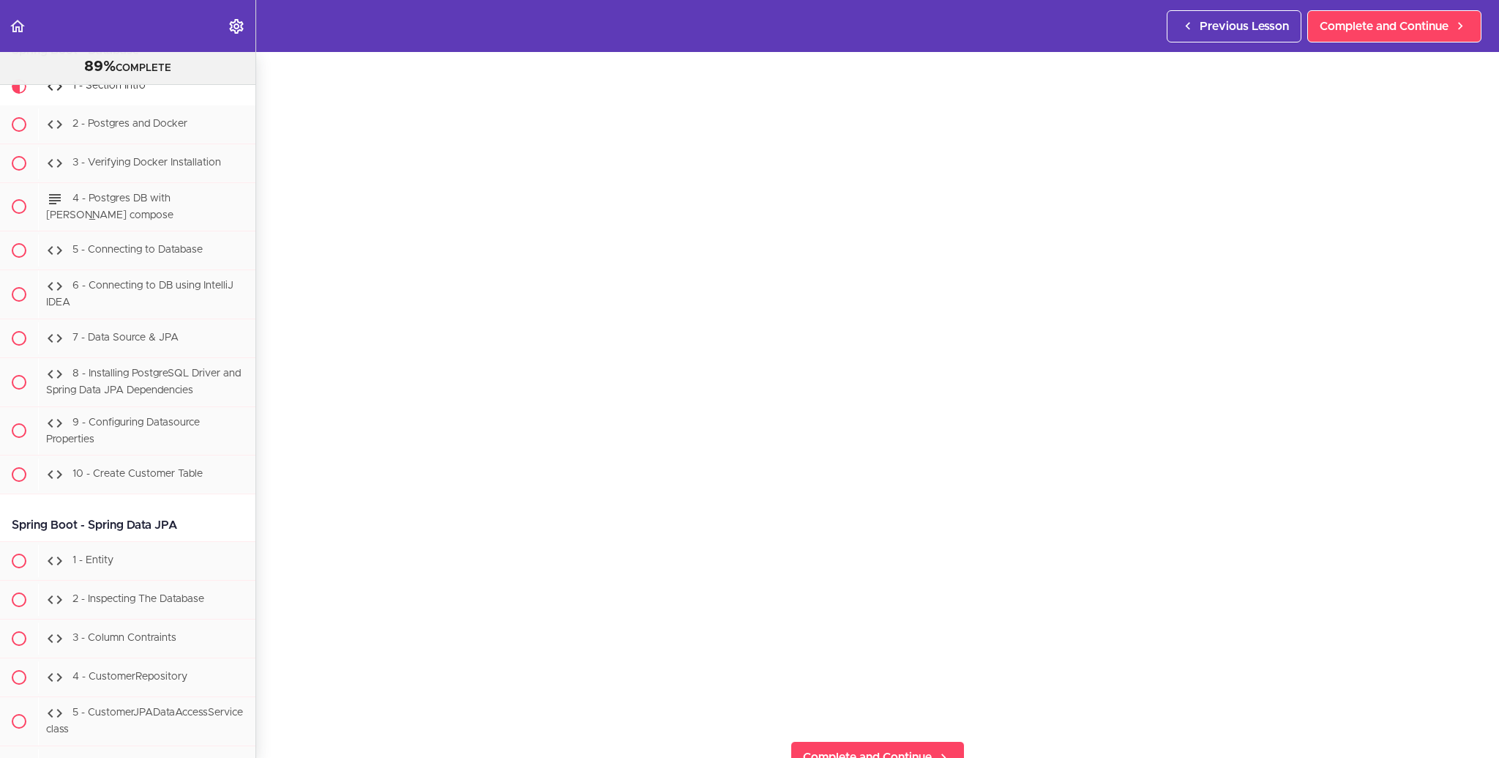
scroll to position [70, 0]
click at [1047, 722] on section "Java Master Class 89% COMPLETE Course Intro 1 - Intro 2 - Practice Practice Pra…" at bounding box center [749, 405] width 1499 height 706
click at [859, 744] on span "Complete and Continue" at bounding box center [867, 753] width 129 height 18
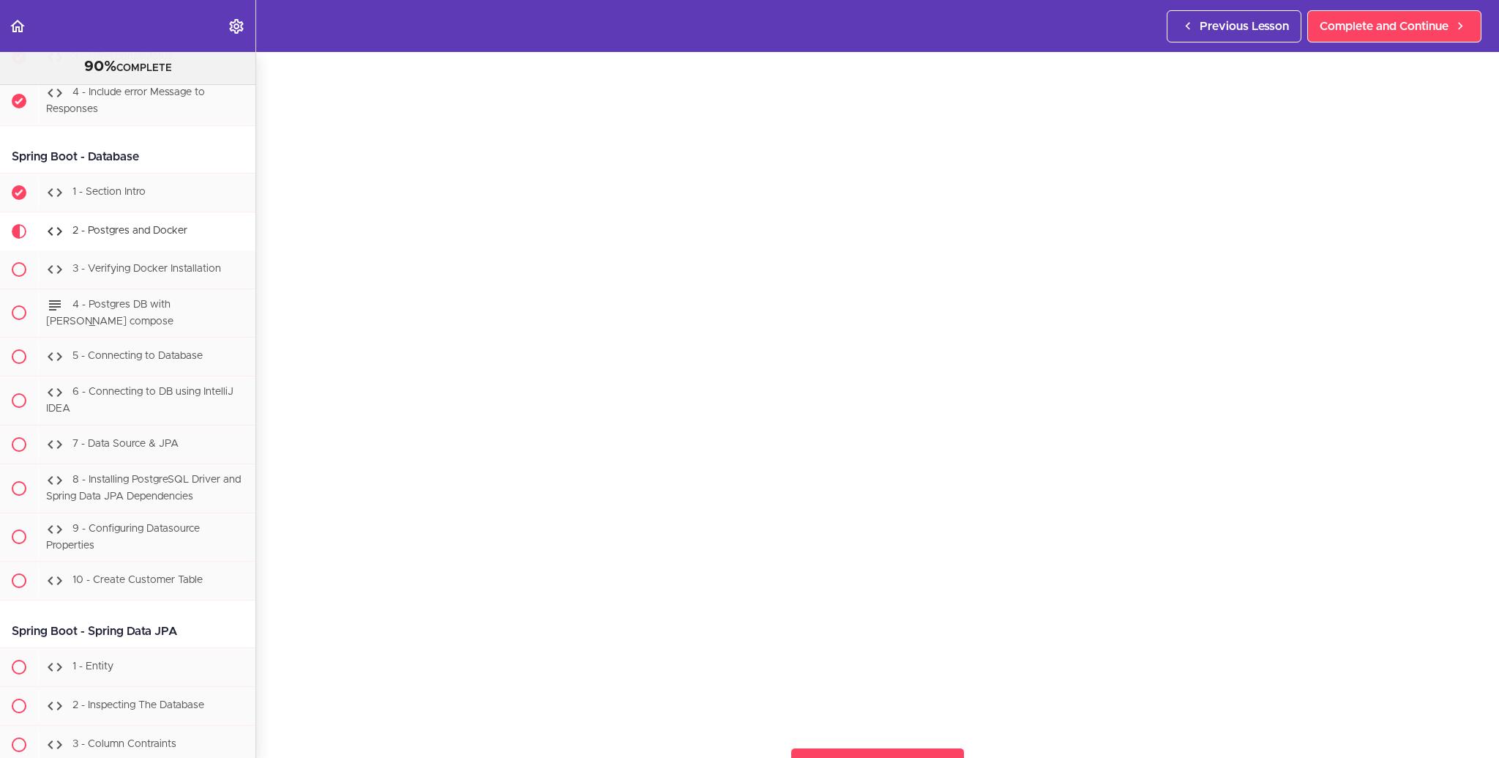
scroll to position [15831, 0]
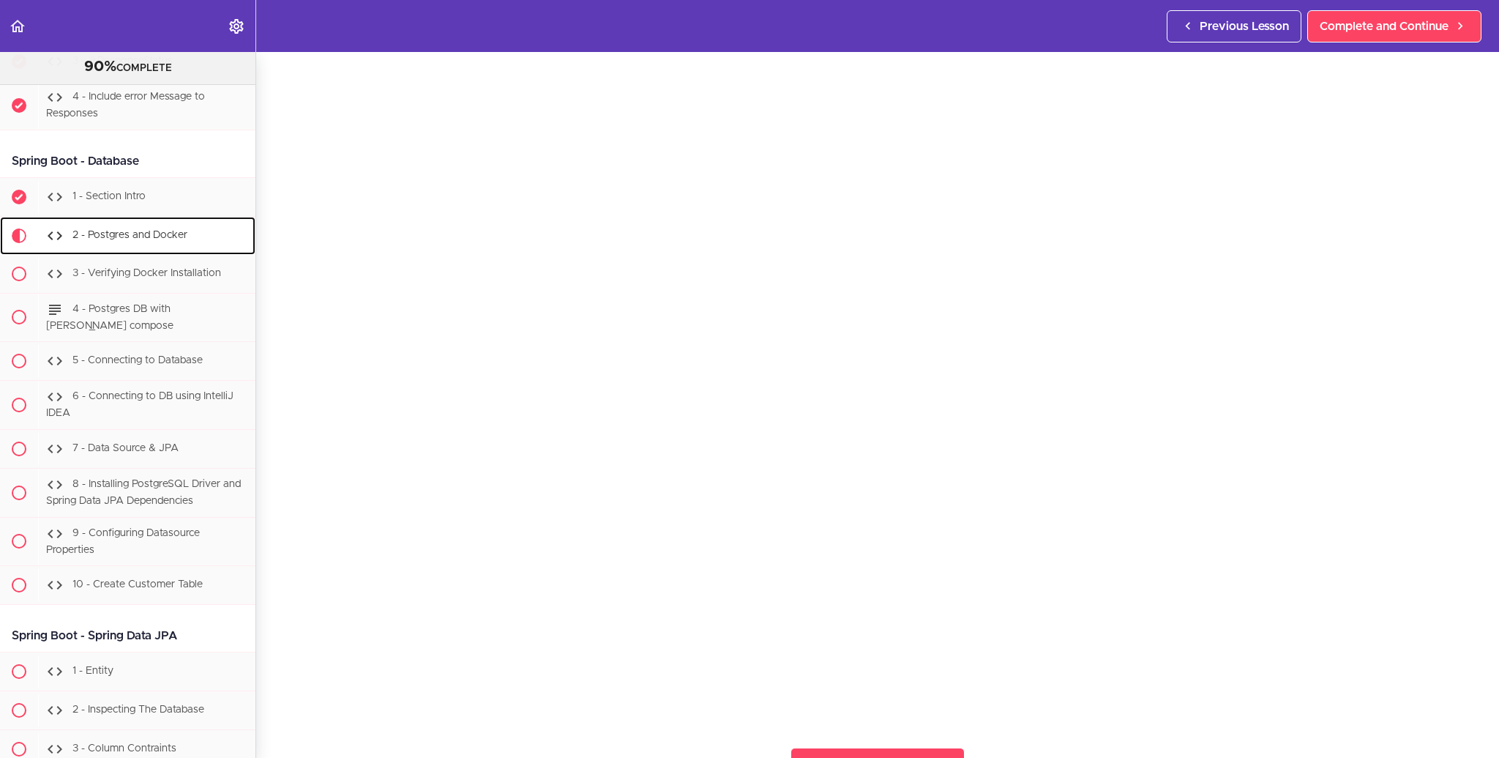
click at [117, 240] on span "2 - Postgres and Docker" at bounding box center [129, 235] width 115 height 10
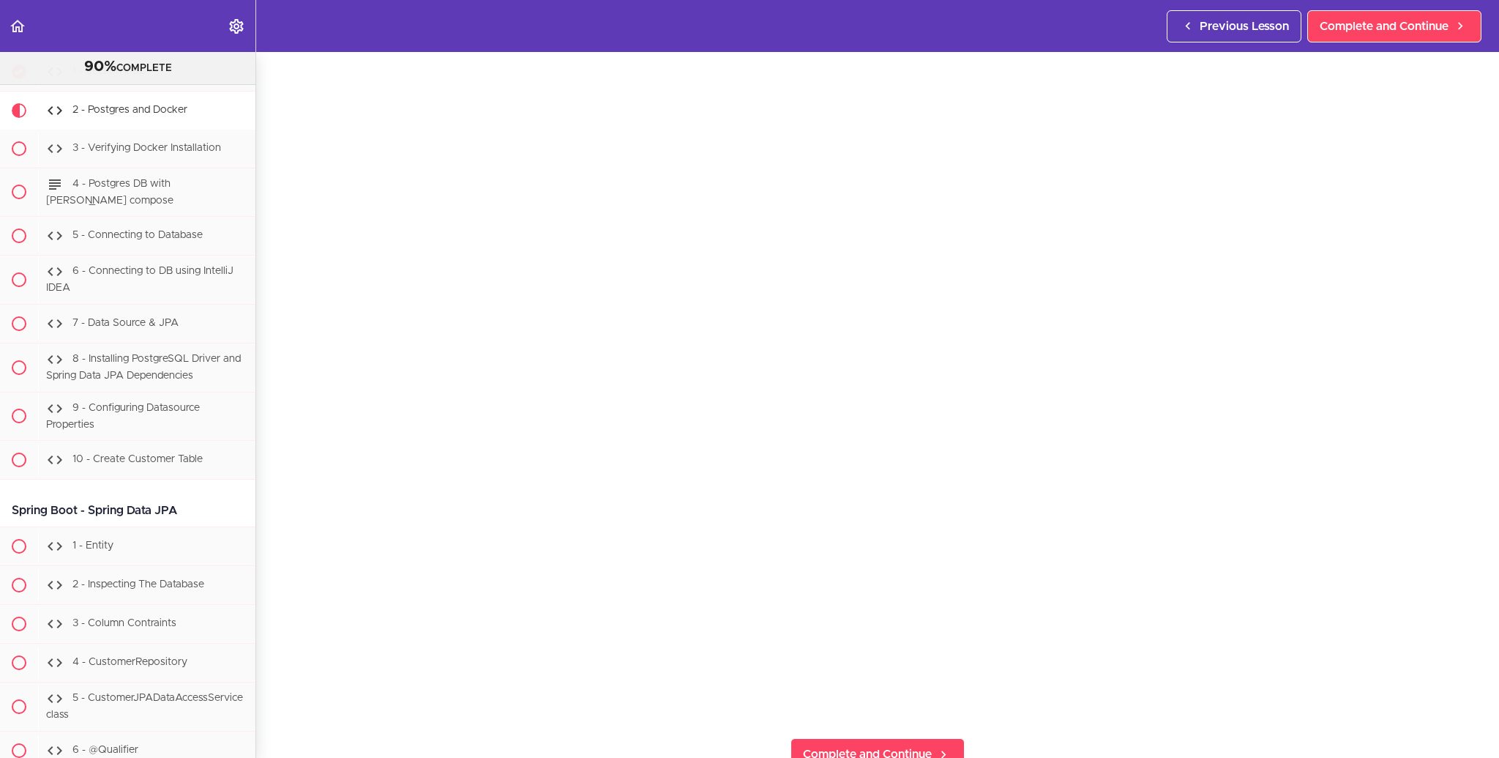
scroll to position [70, 0]
click at [1345, 34] on span "Complete and Continue" at bounding box center [1384, 27] width 129 height 18
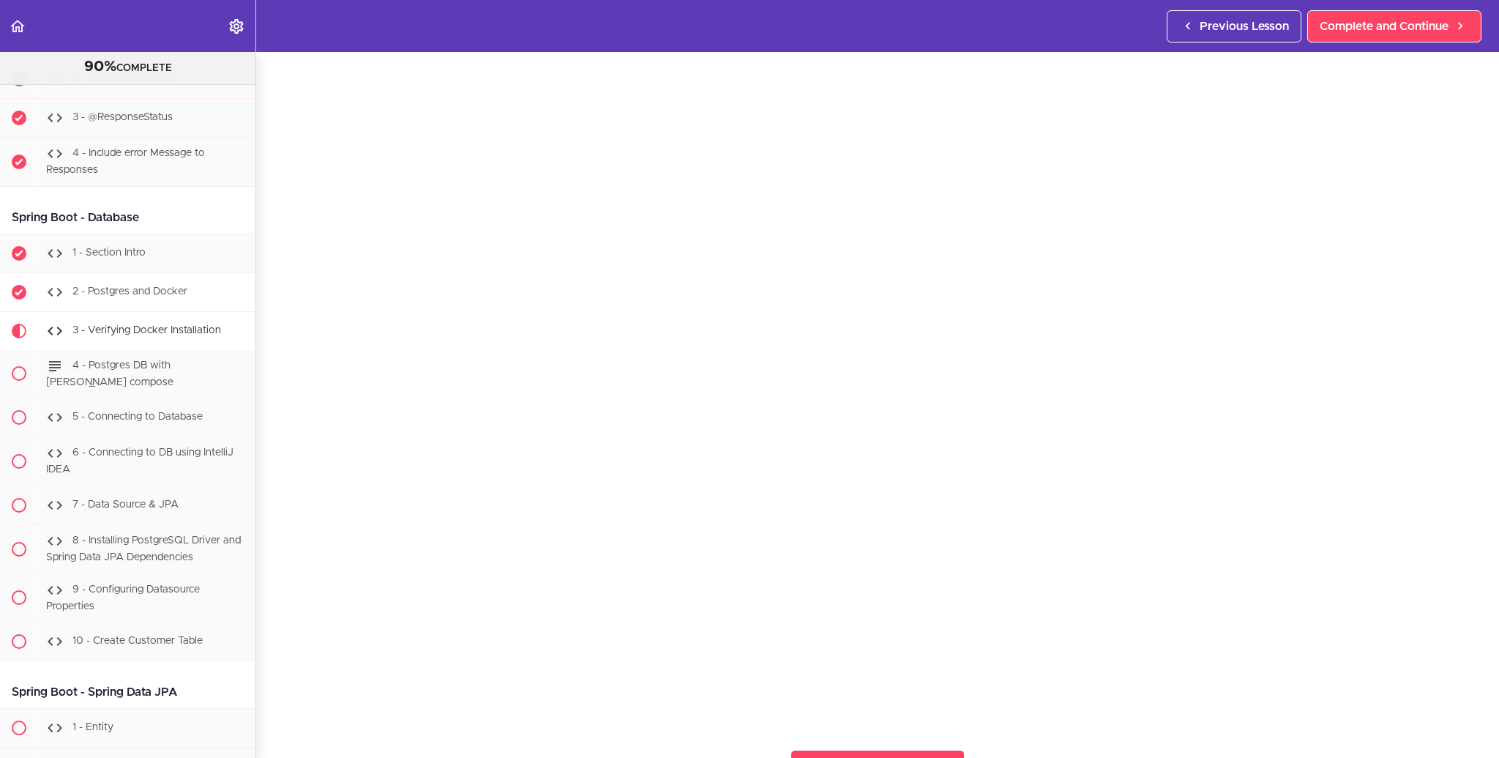
scroll to position [15781, 0]
